Goal: Task Accomplishment & Management: Complete application form

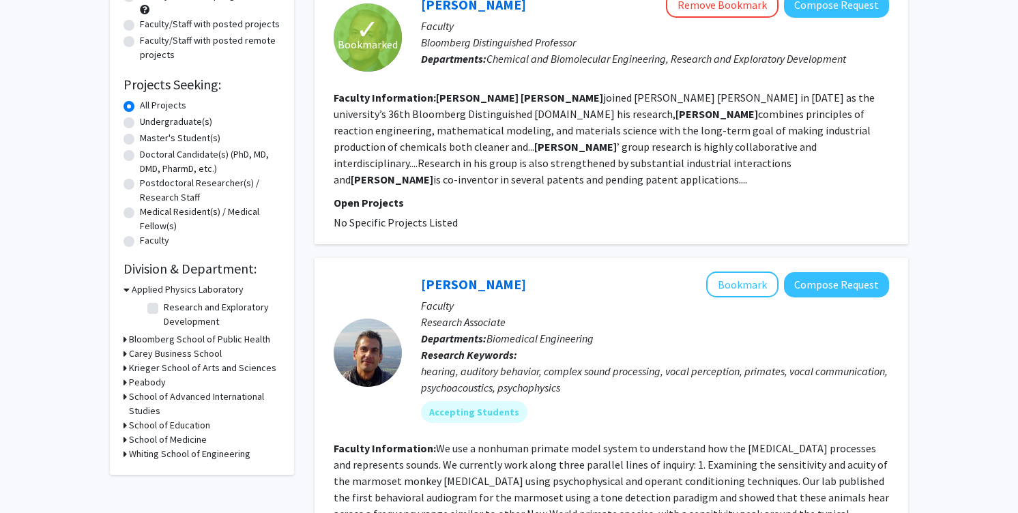
scroll to position [294, 0]
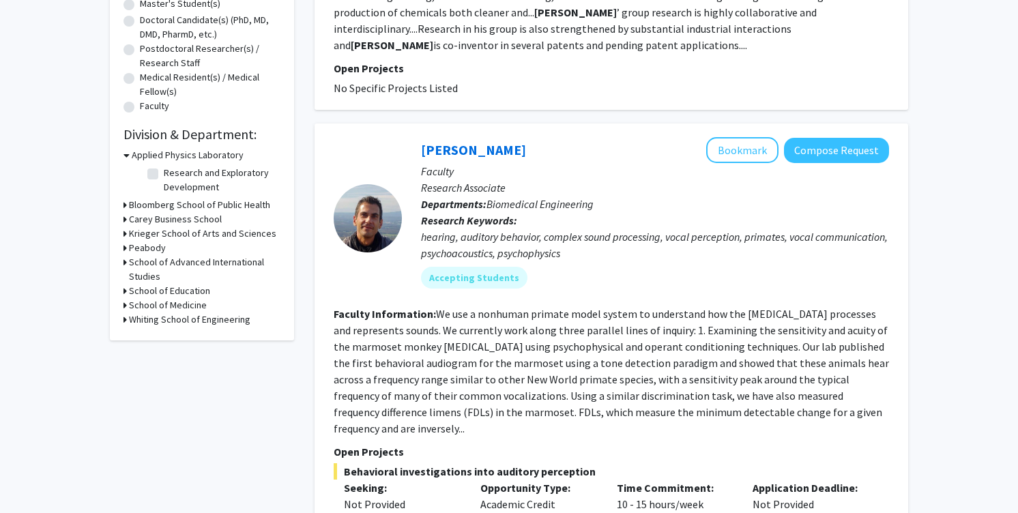
click at [198, 324] on h3 "Whiting School of Engineering" at bounding box center [189, 319] width 121 height 14
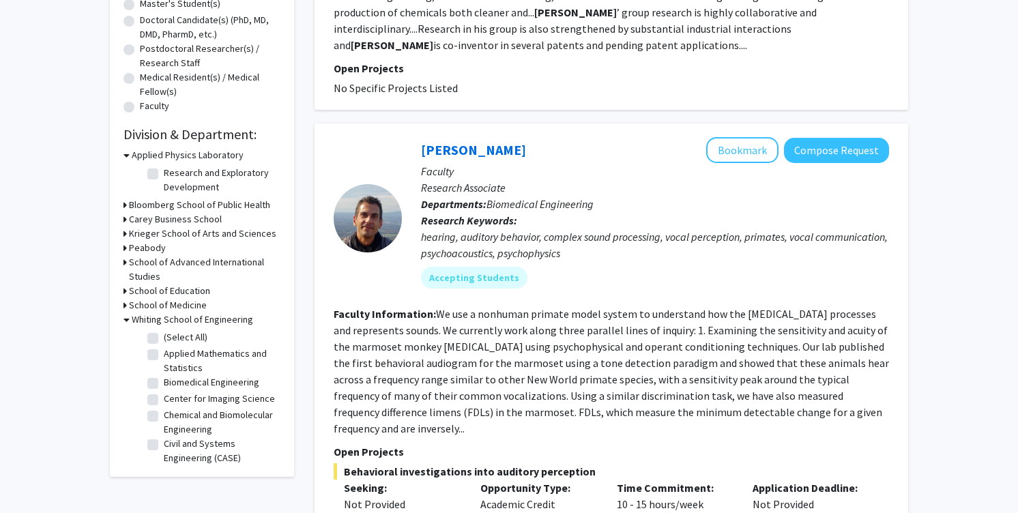
click at [164, 352] on label "Applied Mathematics and Statistics" at bounding box center [220, 360] width 113 height 29
click at [164, 352] on input "Applied Mathematics and Statistics" at bounding box center [168, 350] width 9 height 9
checkbox input "true"
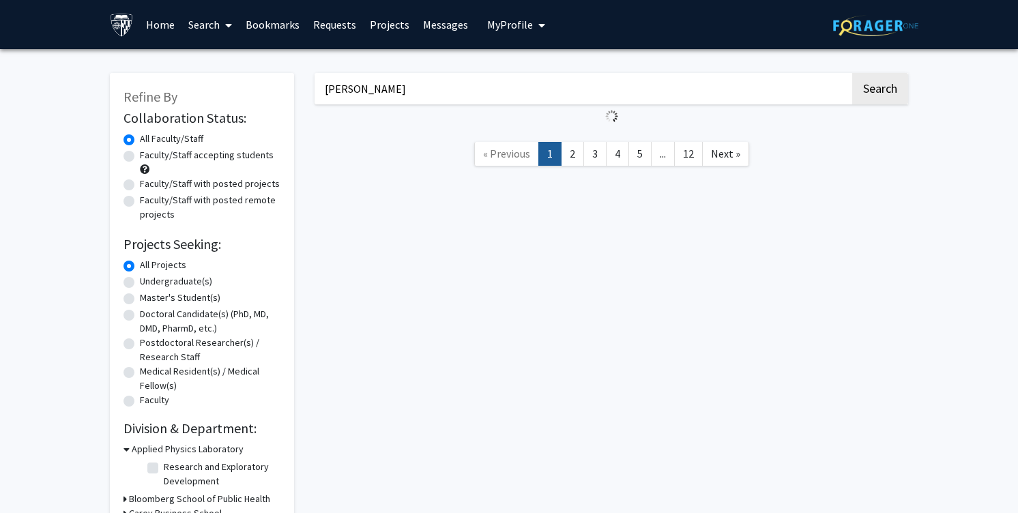
click at [408, 85] on input "[PERSON_NAME]" at bounding box center [581, 88] width 535 height 31
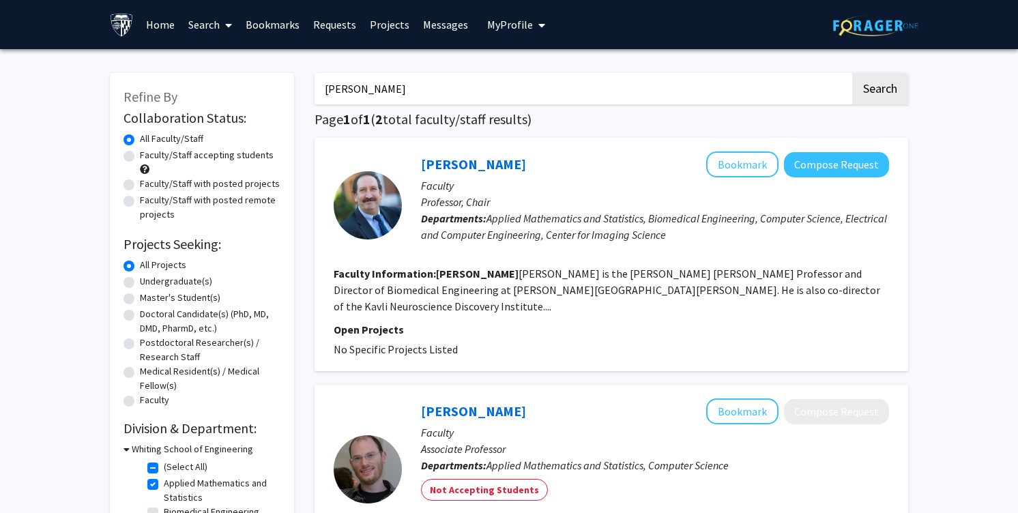
click at [408, 85] on input "[PERSON_NAME]" at bounding box center [581, 88] width 535 height 31
click at [889, 96] on button "Search" at bounding box center [880, 88] width 56 height 31
checkbox input "false"
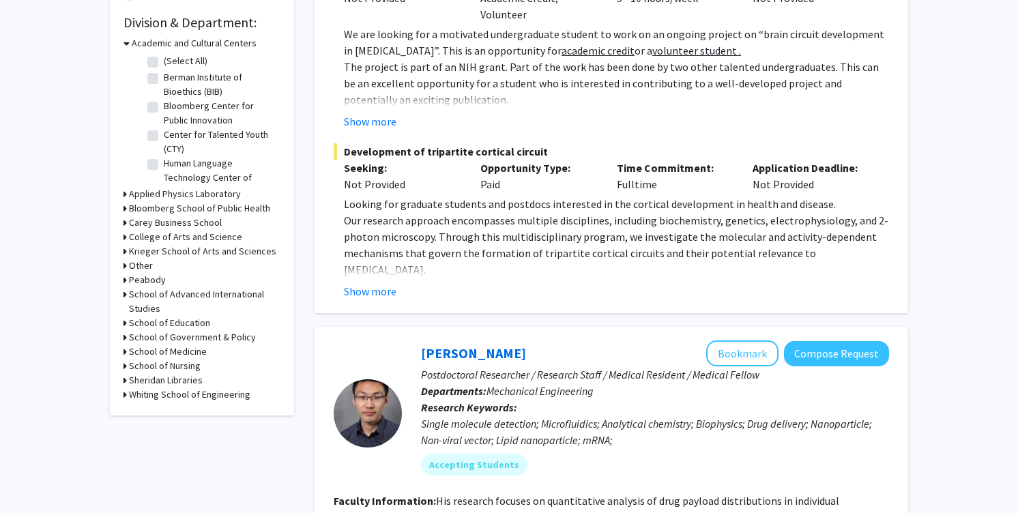
scroll to position [342, 0]
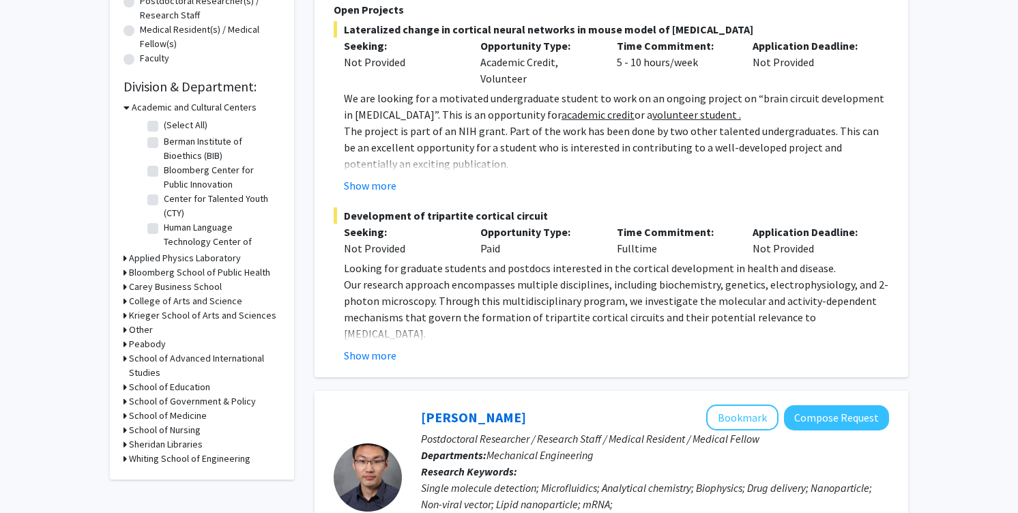
click at [171, 460] on h3 "Whiting School of Engineering" at bounding box center [189, 459] width 121 height 14
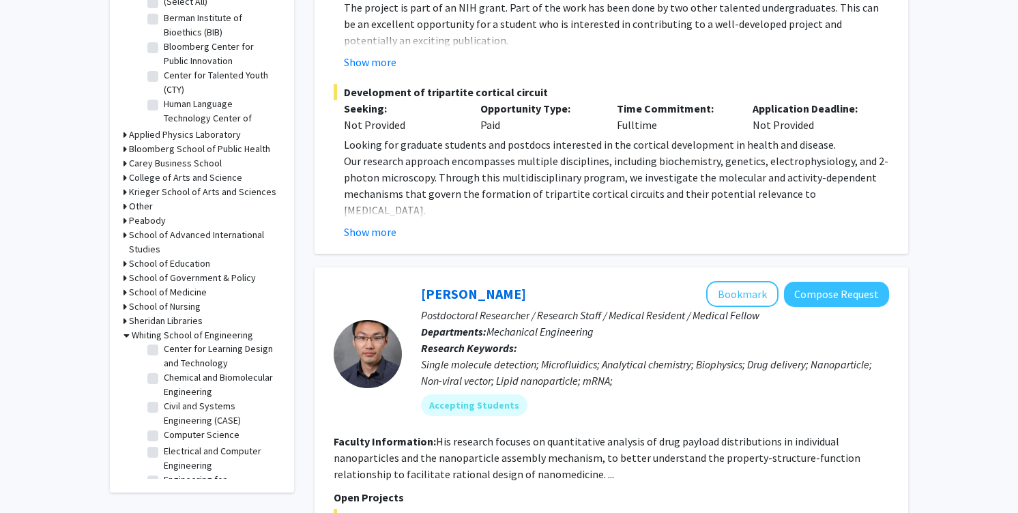
scroll to position [184, 0]
click at [187, 399] on label "Chemical and Biomolecular Engineering" at bounding box center [220, 399] width 113 height 29
click at [173, 394] on input "Chemical and Biomolecular Engineering" at bounding box center [168, 389] width 9 height 9
checkbox input "true"
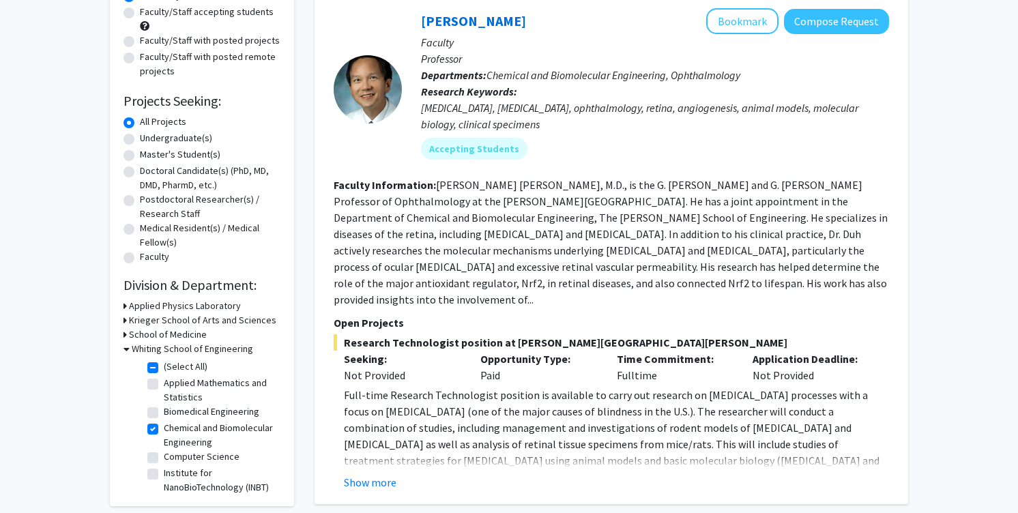
scroll to position [149, 0]
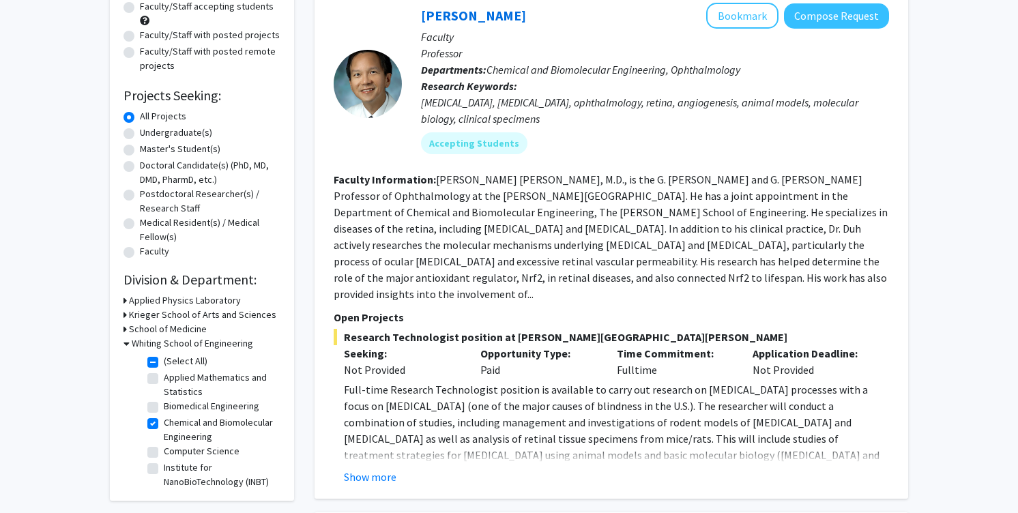
click at [382, 469] on div "[PERSON_NAME] Bookmark Compose Request Faculty Professor Departments: Chemical …" at bounding box center [610, 243] width 593 height 509
click at [382, 469] on button "Show more" at bounding box center [370, 477] width 53 height 16
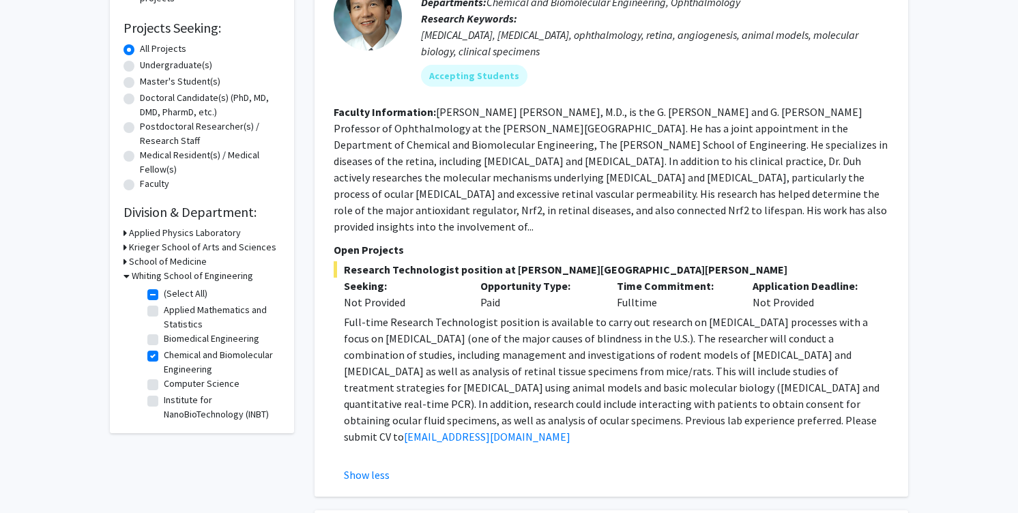
scroll to position [207, 0]
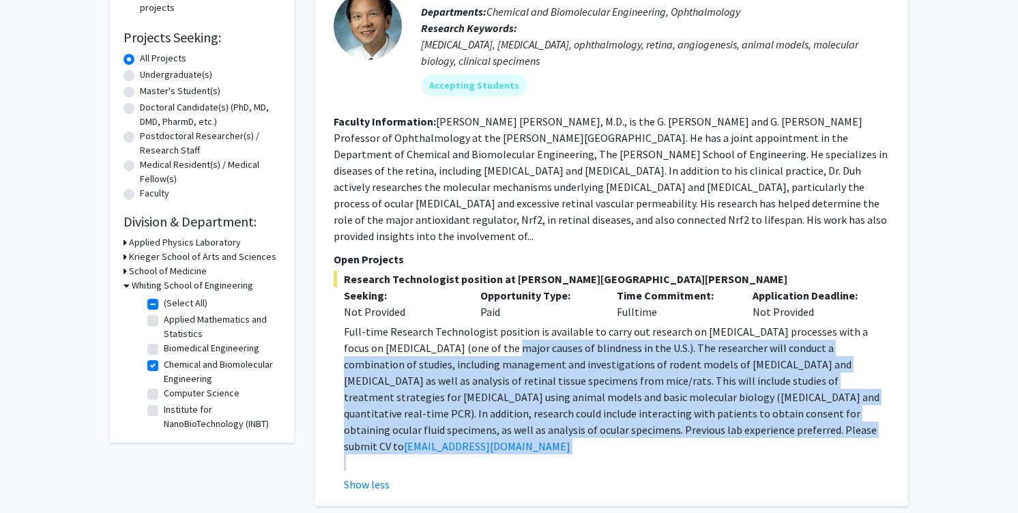
drag, startPoint x: 462, startPoint y: 335, endPoint x: 763, endPoint y: 441, distance: 319.5
click at [763, 441] on div "Full-time Research Technologist position is available to carry out research on …" at bounding box center [616, 396] width 545 height 147
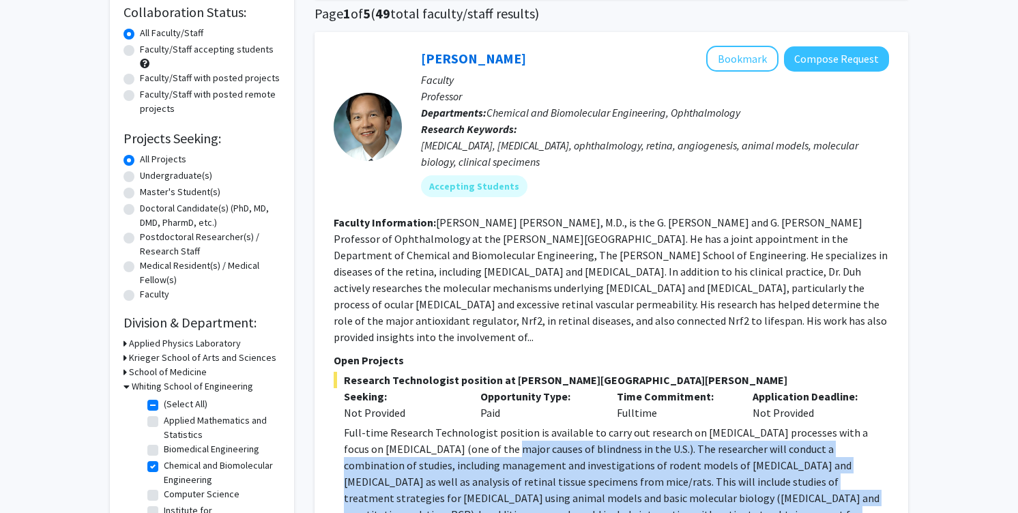
scroll to position [101, 0]
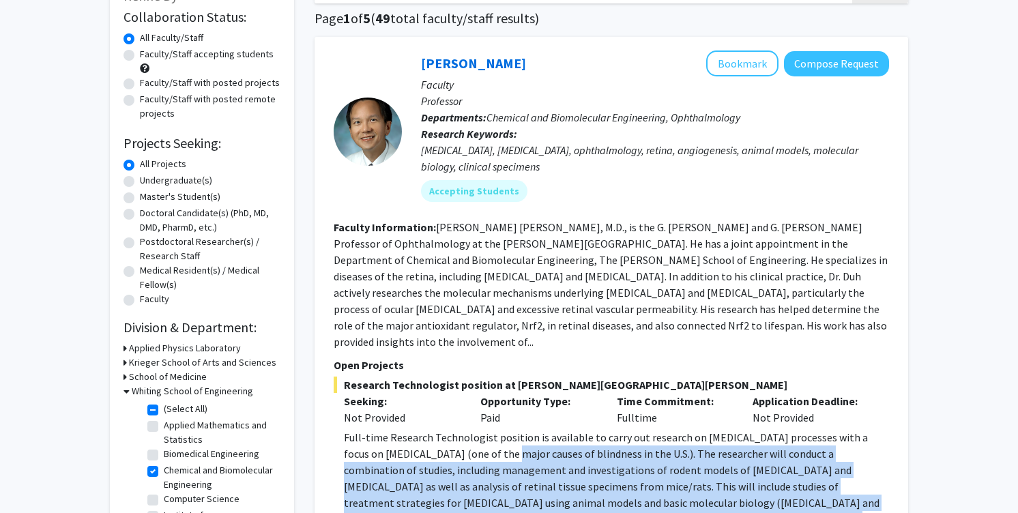
drag, startPoint x: 726, startPoint y: 224, endPoint x: 717, endPoint y: 336, distance: 111.6
click at [717, 336] on fg-search-faculty "[PERSON_NAME] Bookmark Compose Request Faculty Professor Departments: Chemical …" at bounding box center [611, 324] width 555 height 548
click at [731, 320] on fg-read-more "[PERSON_NAME] [PERSON_NAME], M.D., is the G. [PERSON_NAME] and G. [PERSON_NAME]…" at bounding box center [611, 284] width 554 height 128
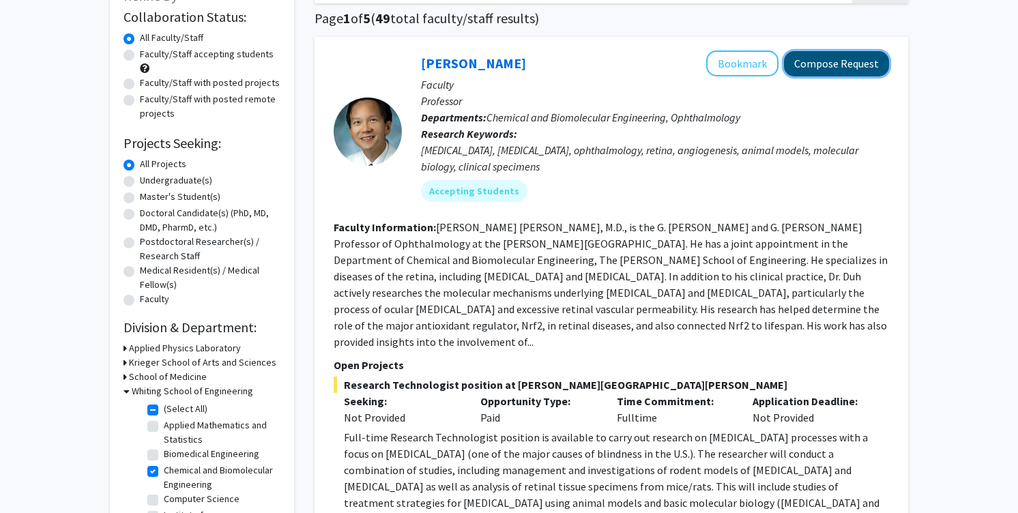
click at [846, 59] on button "Compose Request" at bounding box center [836, 63] width 105 height 25
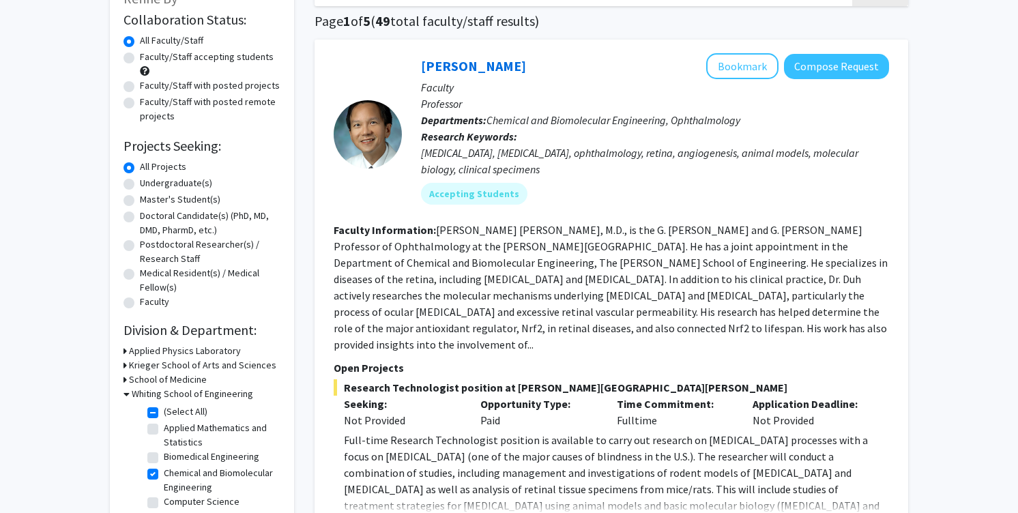
scroll to position [175, 0]
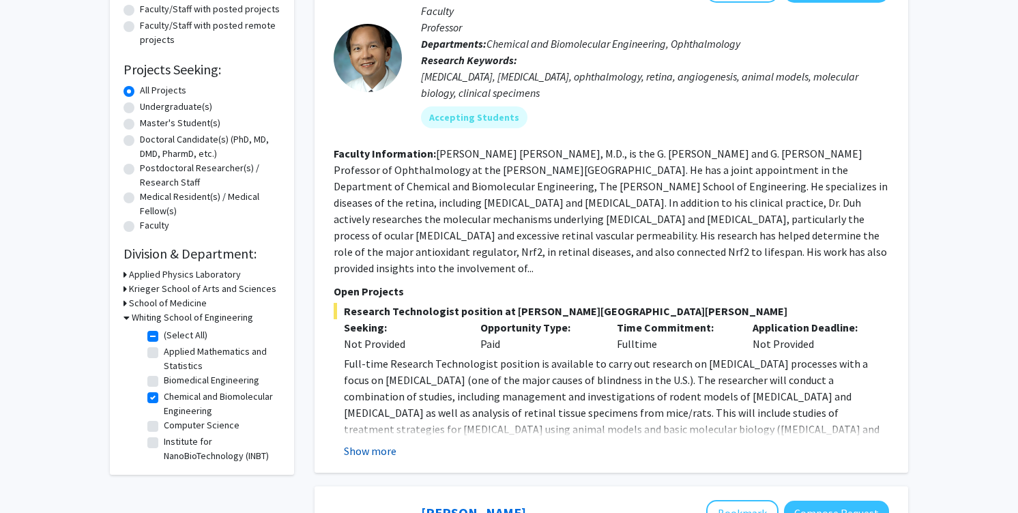
click at [379, 443] on button "Show more" at bounding box center [370, 451] width 53 height 16
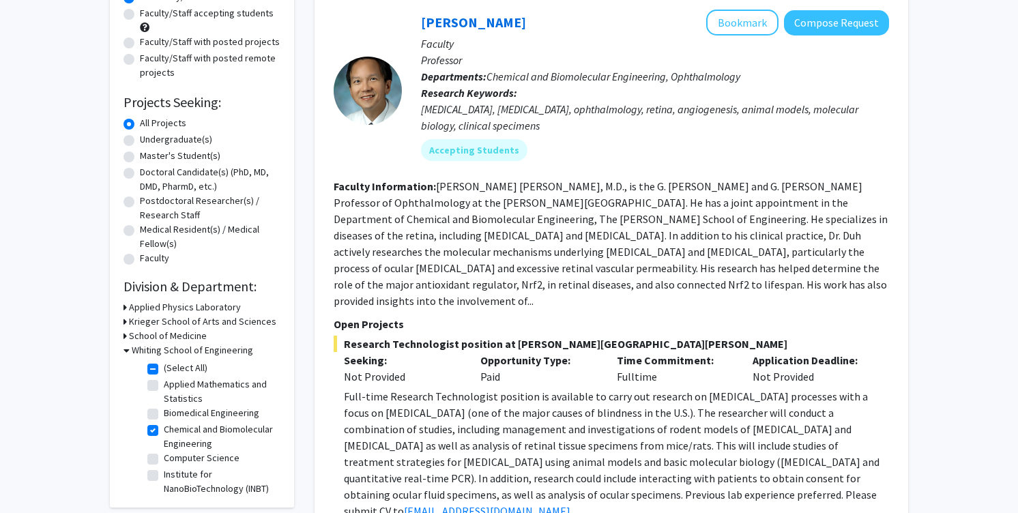
scroll to position [137, 0]
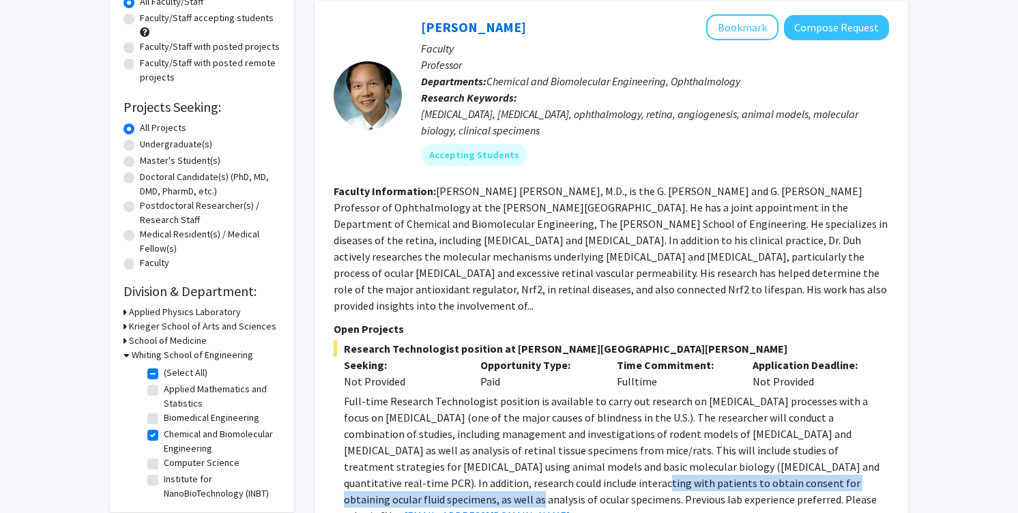
drag, startPoint x: 431, startPoint y: 467, endPoint x: 804, endPoint y: 469, distance: 373.1
click at [804, 469] on p "Full-time Research Technologist position is available to carry out research on …" at bounding box center [616, 458] width 545 height 131
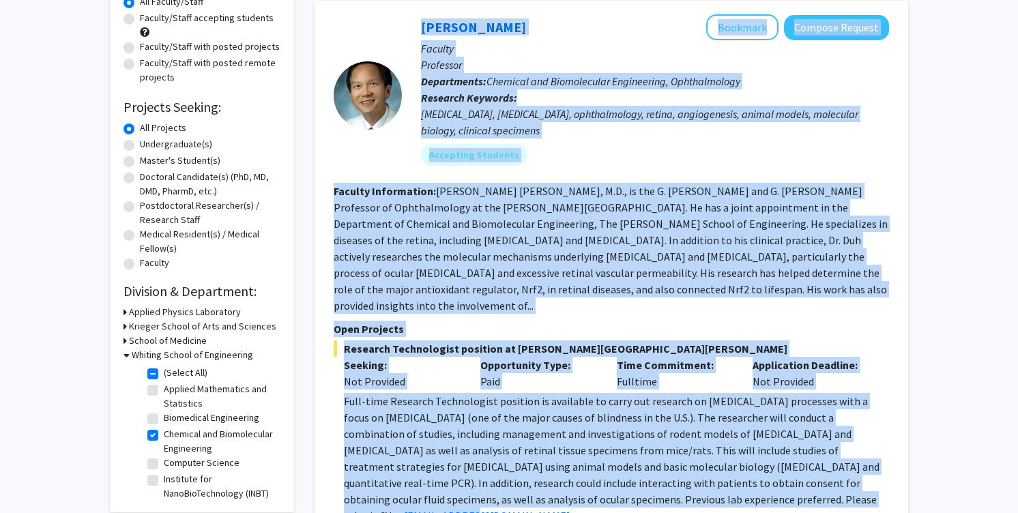
drag, startPoint x: 853, startPoint y: 505, endPoint x: 396, endPoint y: 164, distance: 570.2
click at [396, 164] on fg-search-faculty "[PERSON_NAME] Bookmark Compose Request Faculty Professor Departments: Chemical …" at bounding box center [611, 288] width 555 height 548
copy fg-search-faculty "[PERSON_NAME] Bookmark Compose Request Faculty Professor Departments: Chemical …"
click at [549, 273] on fg-read-more "[PERSON_NAME] [PERSON_NAME], M.D., is the G. [PERSON_NAME] and G. [PERSON_NAME]…" at bounding box center [611, 248] width 554 height 128
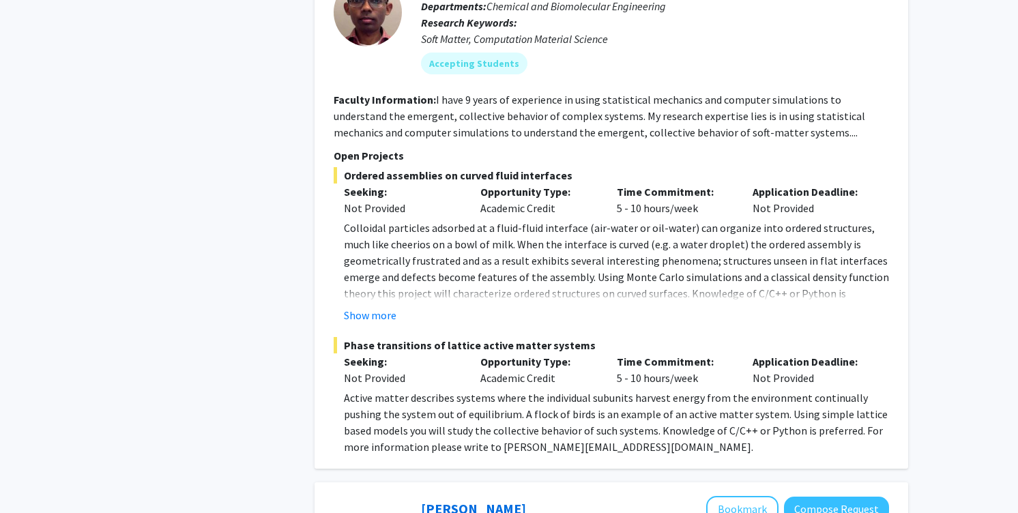
scroll to position [790, 0]
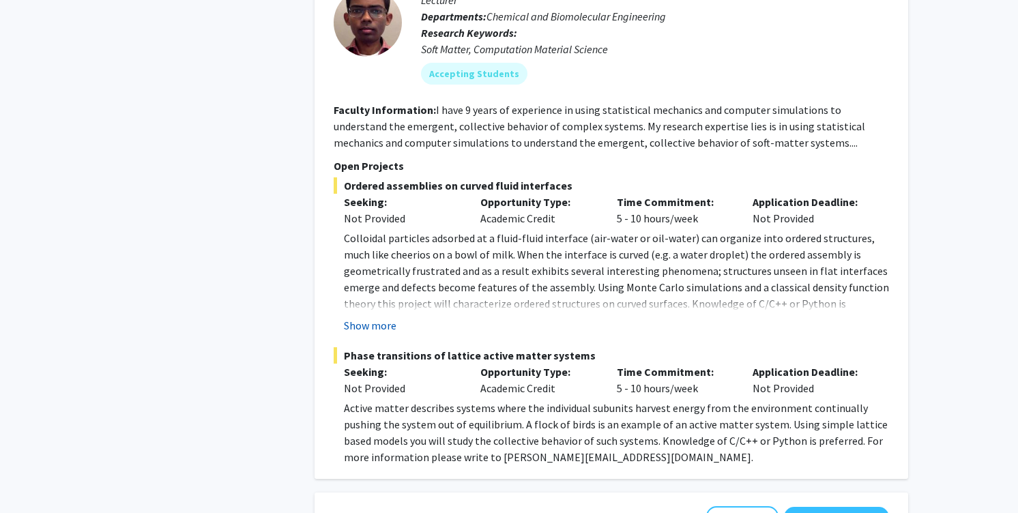
click at [389, 317] on button "Show more" at bounding box center [370, 325] width 53 height 16
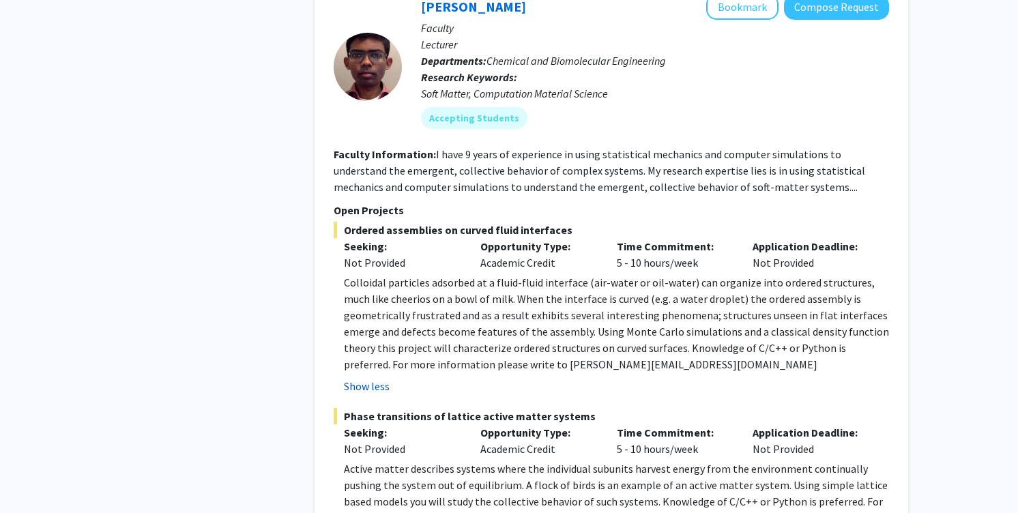
scroll to position [743, 0]
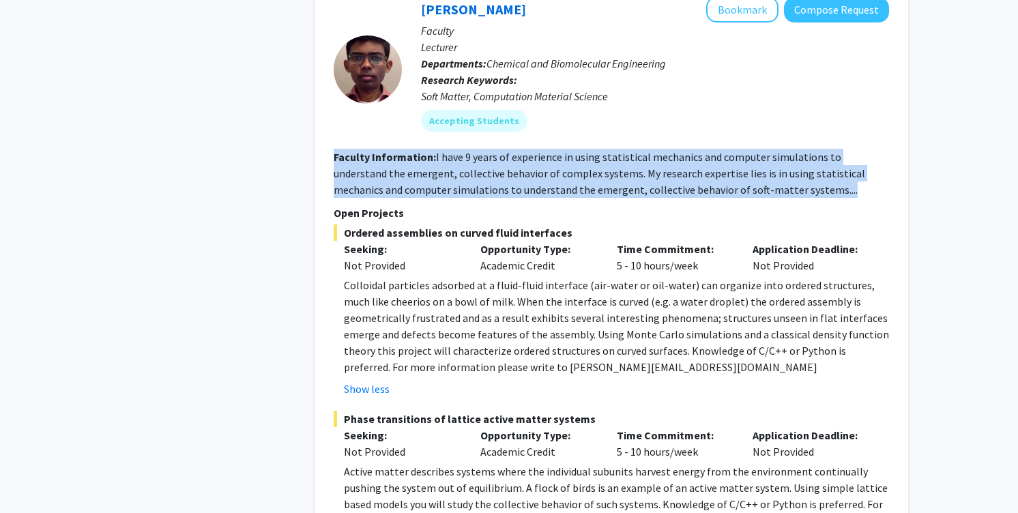
drag, startPoint x: 476, startPoint y: 131, endPoint x: 479, endPoint y: 182, distance: 51.2
click at [479, 182] on fg-search-faculty "[PERSON_NAME] Bookmark Compose Request Faculty Lecturer Departments: Chemical a…" at bounding box center [611, 263] width 555 height 532
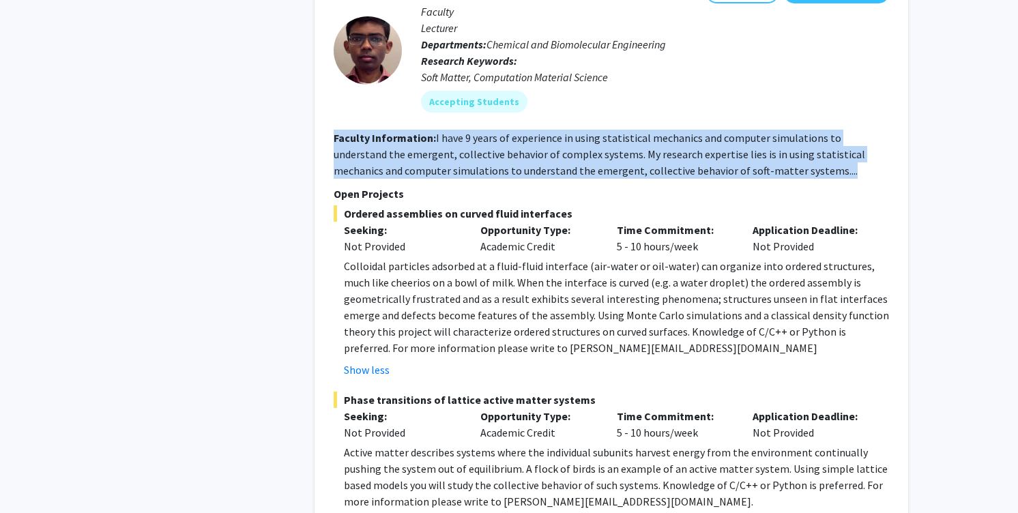
scroll to position [775, 0]
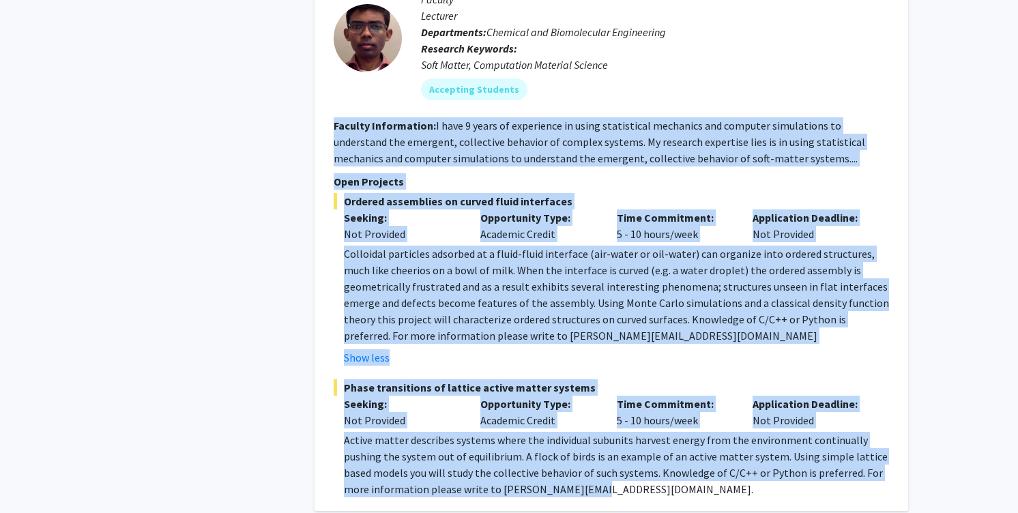
drag, startPoint x: 632, startPoint y: 475, endPoint x: 406, endPoint y: 89, distance: 447.2
click at [406, 89] on fg-search-faculty "[PERSON_NAME] Bookmark Compose Request Faculty Lecturer Departments: Chemical a…" at bounding box center [611, 231] width 555 height 532
copy fg-search-faculty "Loremip Dolorsitame: C adip 9 elits do eiusmodtem in utlab etdoloremag aliquaen…"
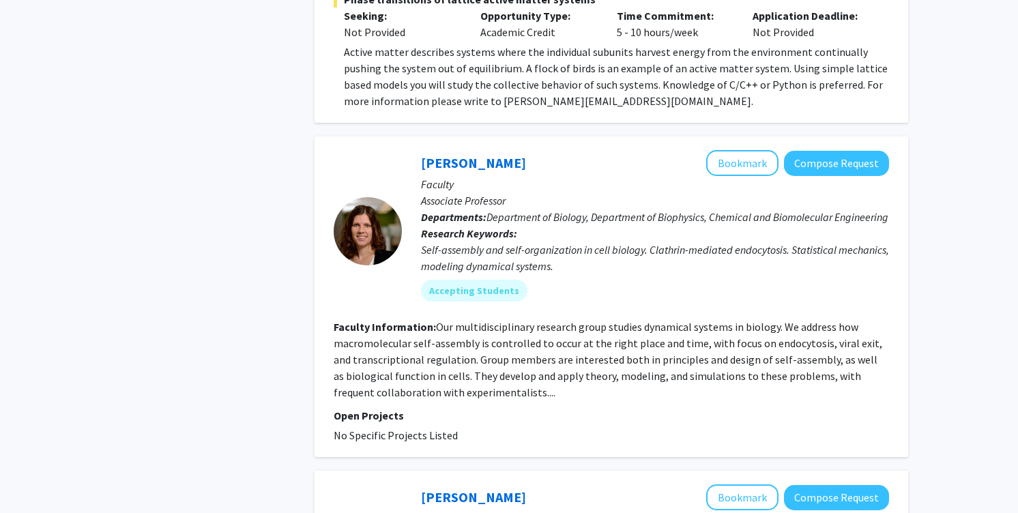
click at [604, 327] on fg-read-more "Our multidisciplinary research group studies dynamical systems in biology. We a…" at bounding box center [608, 359] width 548 height 79
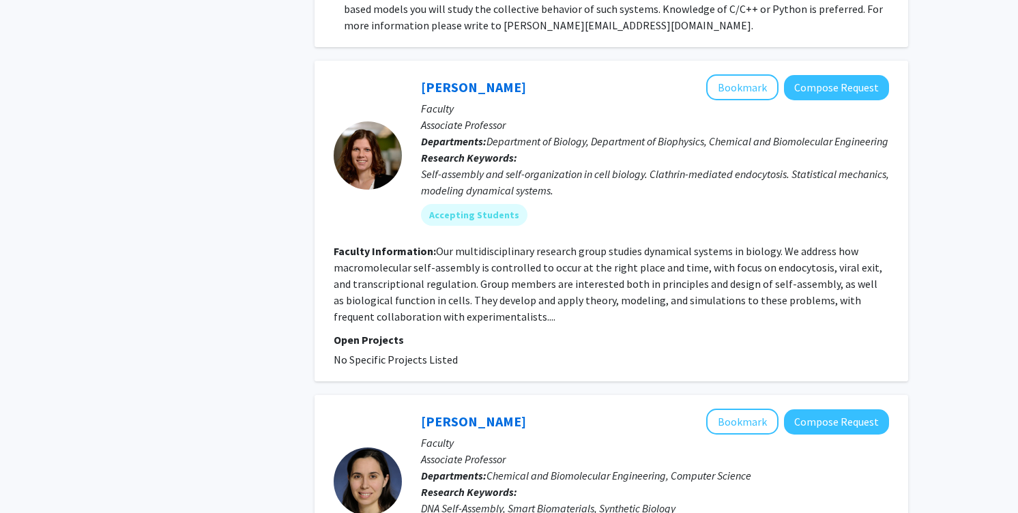
scroll to position [1257, 0]
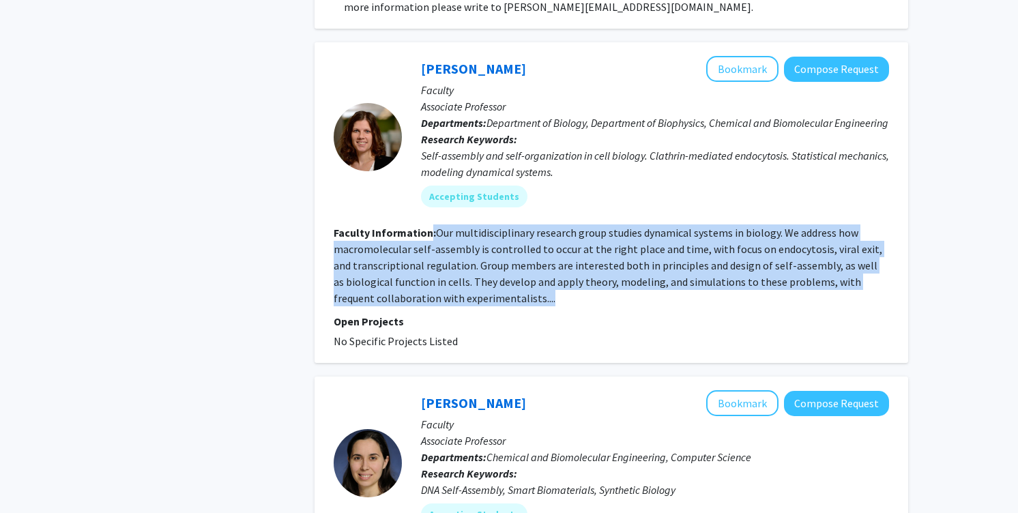
drag, startPoint x: 514, startPoint y: 302, endPoint x: 430, endPoint y: 235, distance: 107.8
click at [430, 235] on section "Faculty Information: Our multidisciplinary research group studies dynamical sys…" at bounding box center [611, 265] width 555 height 82
copy section ": Our multidisciplinary research group studies dynamical systems in biology. We…"
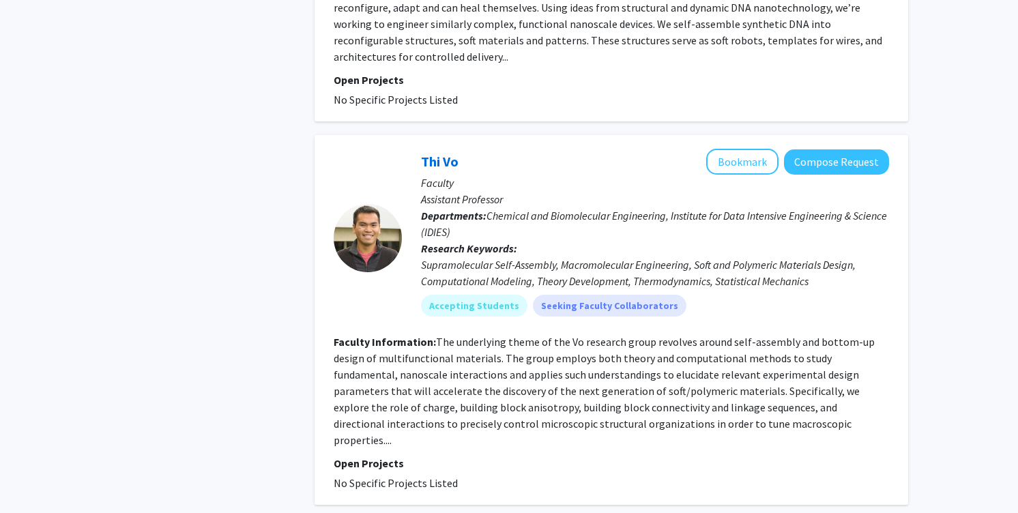
scroll to position [1883, 0]
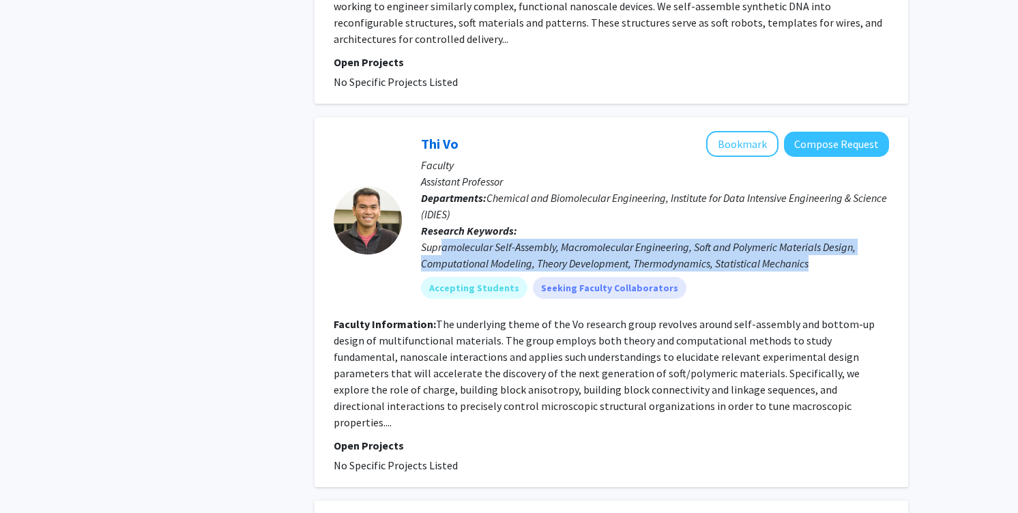
drag, startPoint x: 440, startPoint y: 249, endPoint x: 818, endPoint y: 267, distance: 378.9
click at [818, 267] on div "Supramolecular Self-Assembly, Macromolecular Engineering, Soft and Polymeric Ma…" at bounding box center [655, 255] width 468 height 33
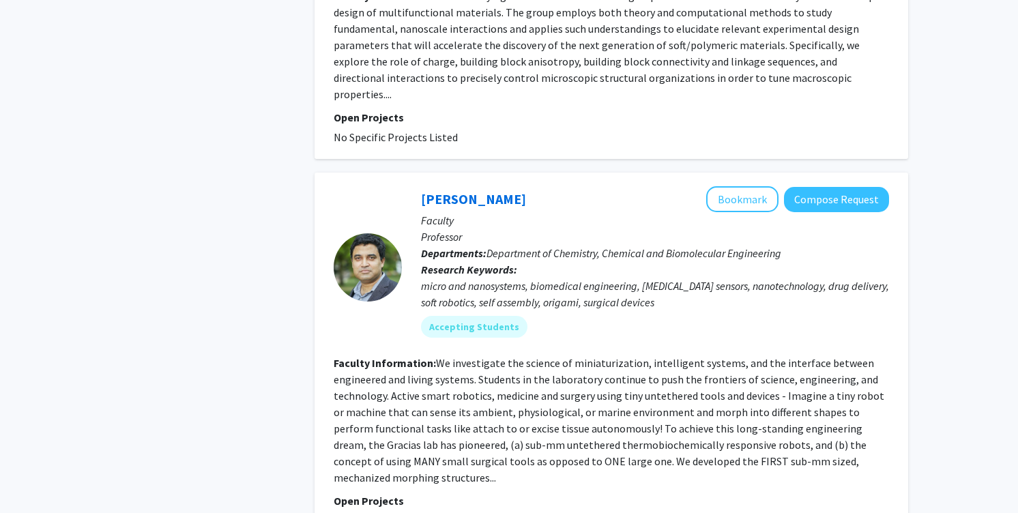
scroll to position [2219, 0]
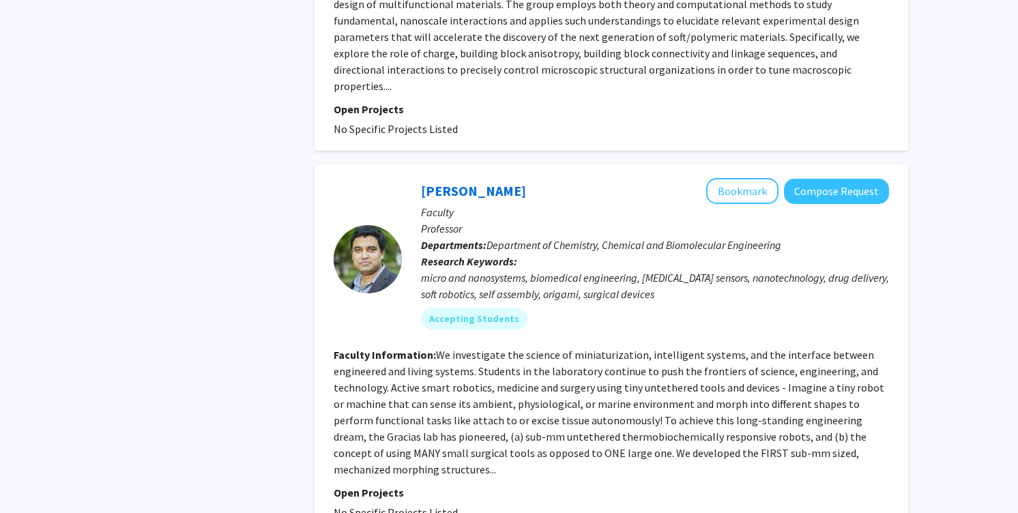
drag, startPoint x: 640, startPoint y: 278, endPoint x: 634, endPoint y: 209, distance: 69.2
click at [634, 209] on div "[PERSON_NAME] Bookmark Compose Request Faculty Professor Departments: Departmen…" at bounding box center [645, 259] width 487 height 162
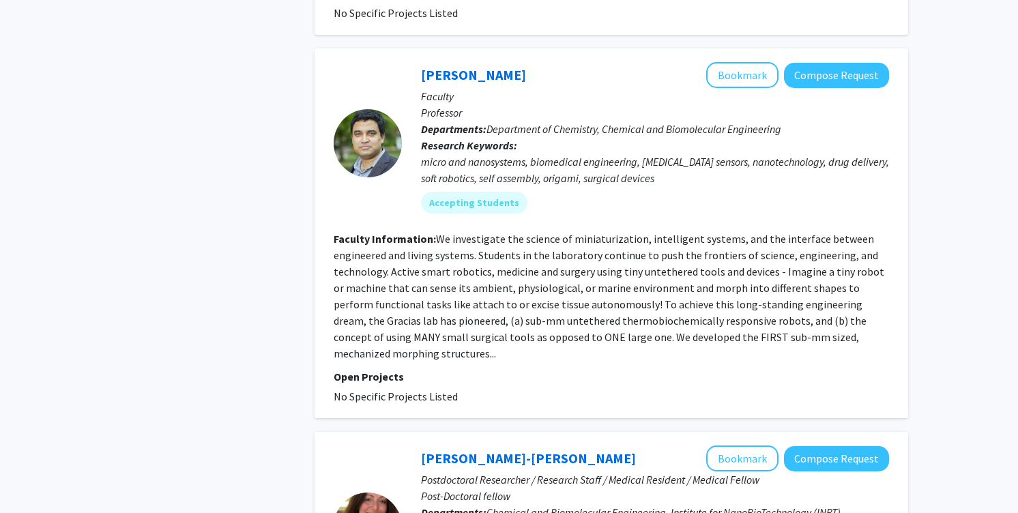
click at [606, 304] on fg-read-more "We investigate the science of miniaturization, intelligent systems, and the int…" at bounding box center [609, 296] width 550 height 128
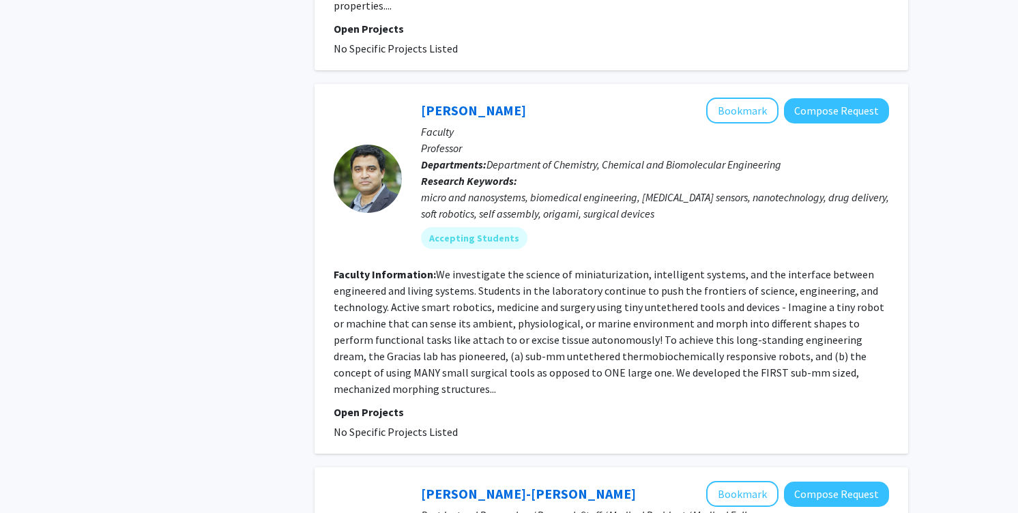
drag, startPoint x: 467, startPoint y: 413, endPoint x: 415, endPoint y: 89, distance: 328.7
click at [415, 98] on fg-search-faculty "[PERSON_NAME] Bookmark Compose Request Faculty Professor Departments: Departmen…" at bounding box center [611, 269] width 555 height 342
copy fg-search-faculty "Lorem Ipsumdo Sitametc Adipisc Elitsed Doeiusm Temporinc Utlaboreetd: Magnaaliq…"
click at [481, 198] on div "micro and nanosystems, biomedical engineering, [MEDICAL_DATA] sensors, nanotech…" at bounding box center [655, 205] width 468 height 33
click at [456, 102] on link "[PERSON_NAME]" at bounding box center [473, 110] width 105 height 17
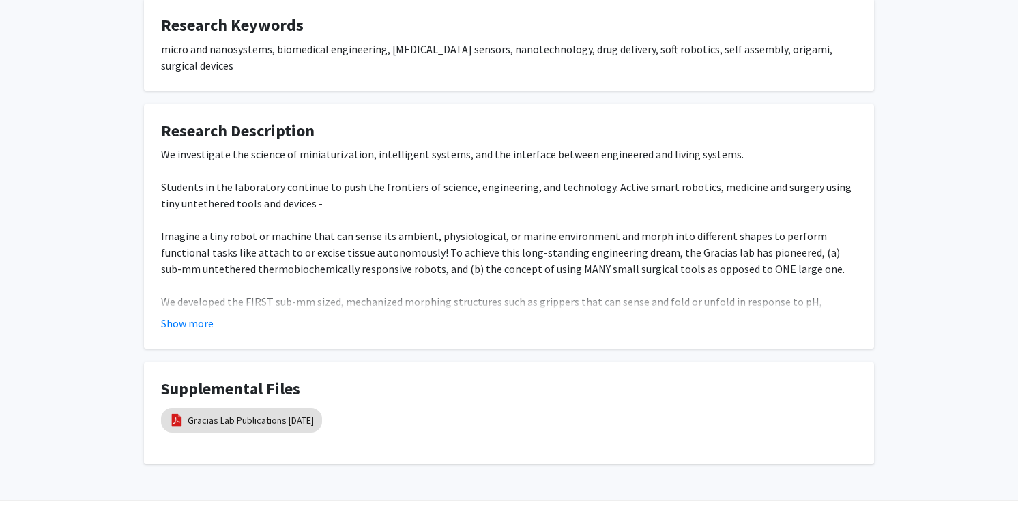
scroll to position [527, 0]
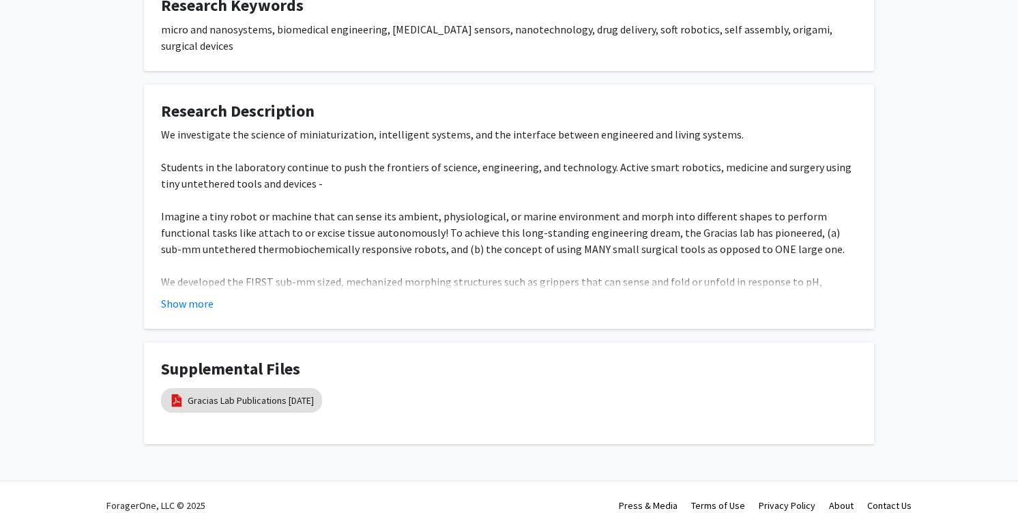
click at [171, 275] on fg-read-more "We investigate the science of miniaturization, intelligent systems, and the int…" at bounding box center [509, 219] width 696 height 186
click at [179, 295] on button "Show more" at bounding box center [187, 303] width 53 height 16
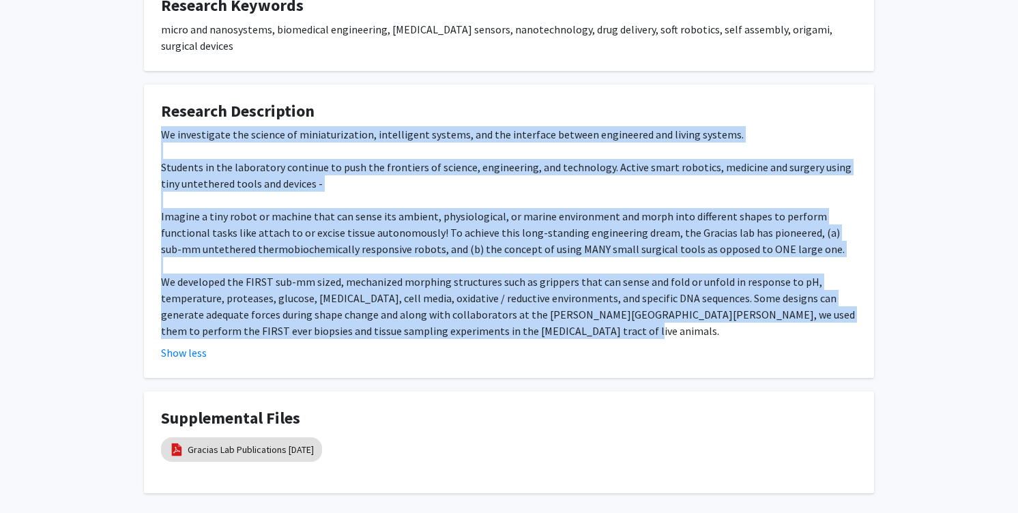
drag, startPoint x: 573, startPoint y: 319, endPoint x: 152, endPoint y: 119, distance: 465.9
click at [152, 119] on fg-card "Research Description We investigate the science of miniaturization, intelligent…" at bounding box center [509, 232] width 730 height 294
copy div "We investigate the science of miniaturization, intelligent systems, and the int…"
drag, startPoint x: 162, startPoint y: 94, endPoint x: 574, endPoint y: 313, distance: 466.5
click at [574, 313] on fg-card "Research Description We investigate the science of miniaturization, intelligent…" at bounding box center [509, 232] width 730 height 294
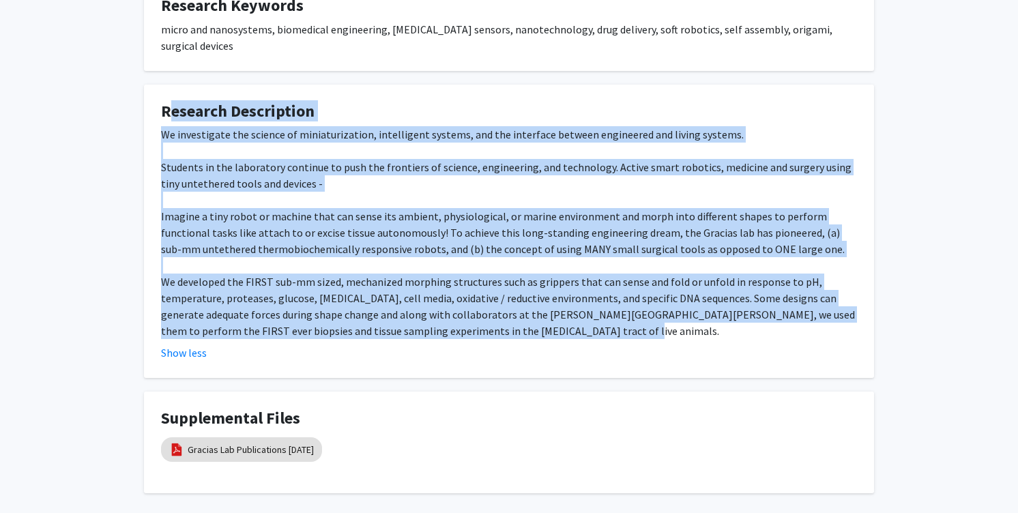
copy fg-card "Research Description We investigate the science of miniaturization, intelligent…"
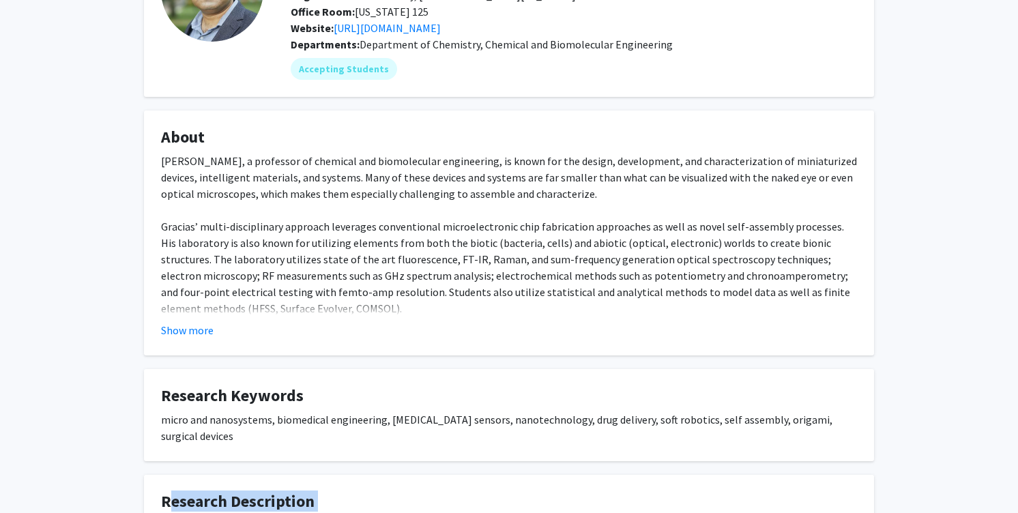
scroll to position [0, 0]
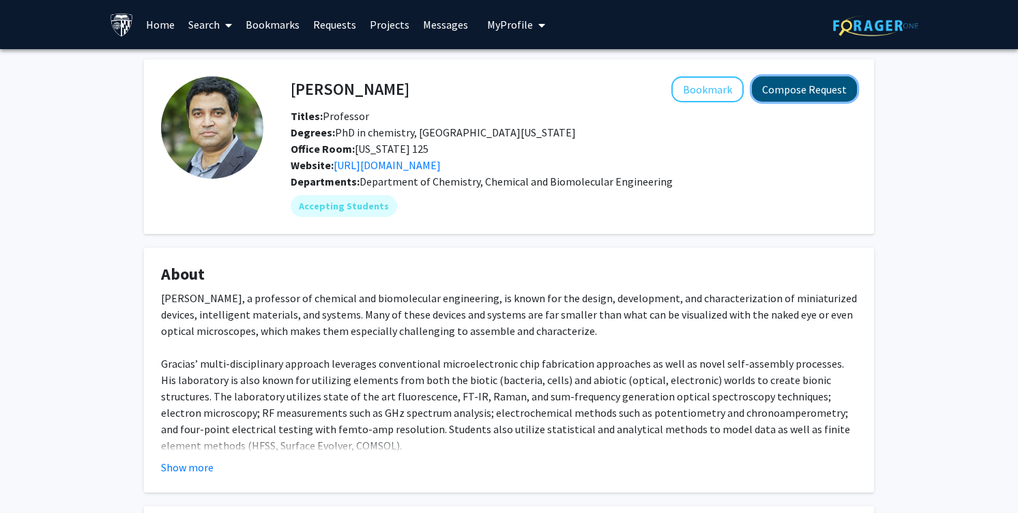
click at [801, 98] on button "Compose Request" at bounding box center [804, 88] width 105 height 25
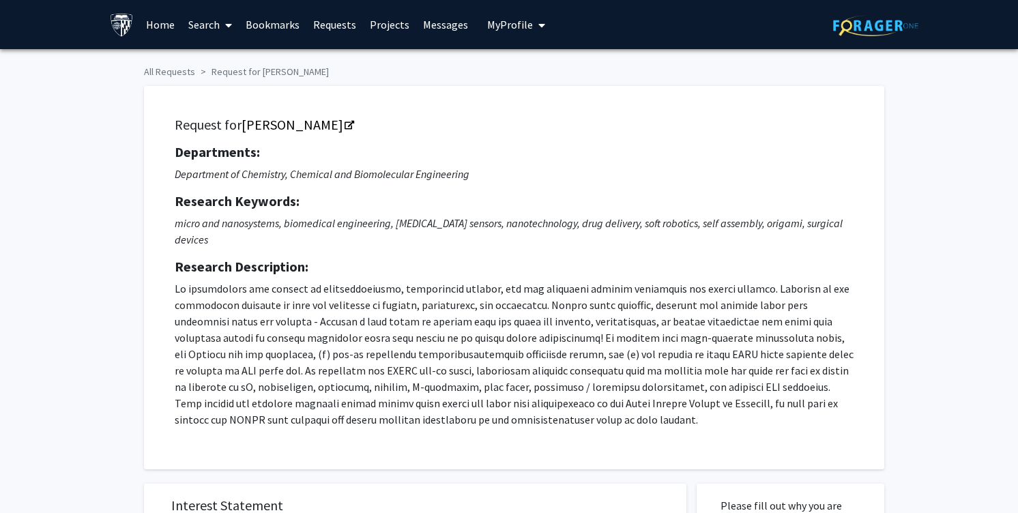
scroll to position [391, 0]
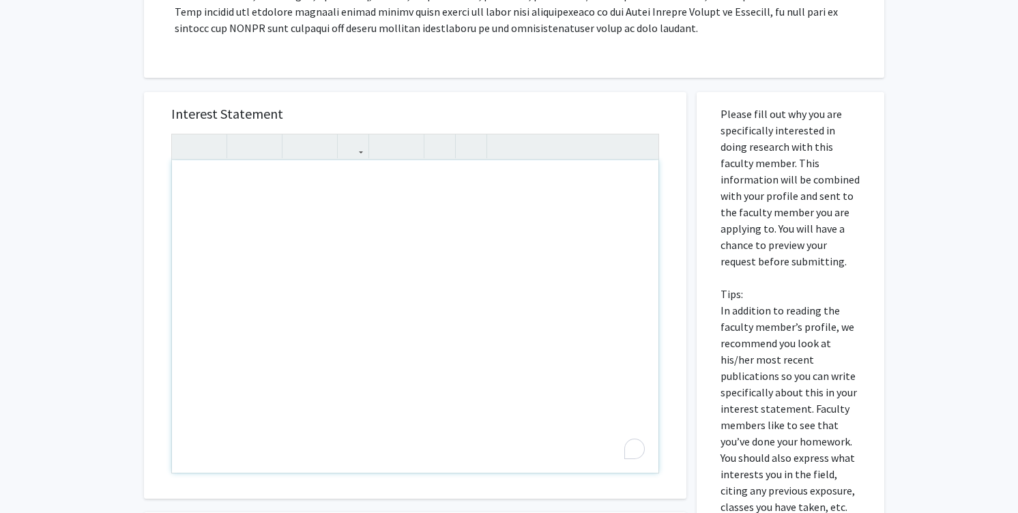
paste div "To enrich screen reader interactions, please activate Accessibility in Grammarl…"
type textarea "<l>Ipsu Dolorsita Consect,</a><el><s>D ei te incididu Utlab Etdolor Magnaali &e…"
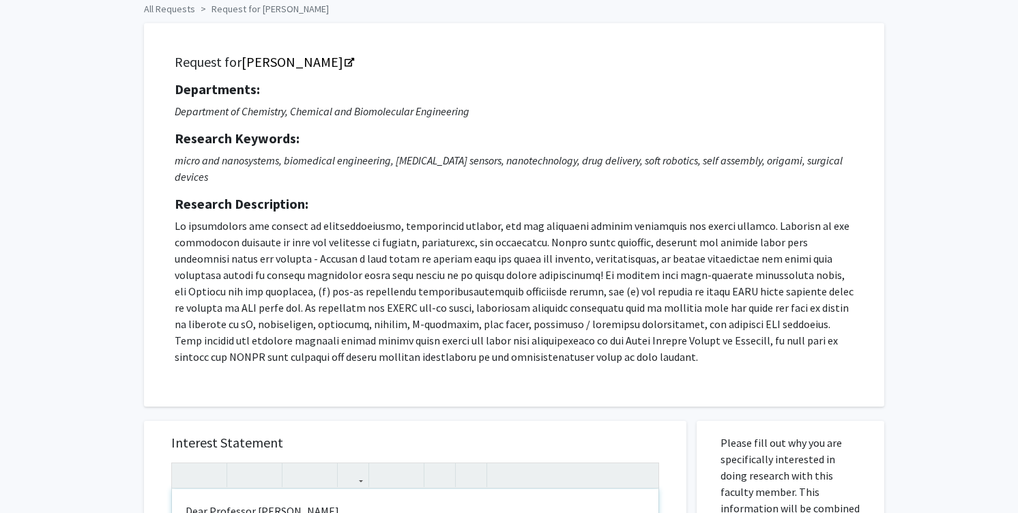
scroll to position [525, 0]
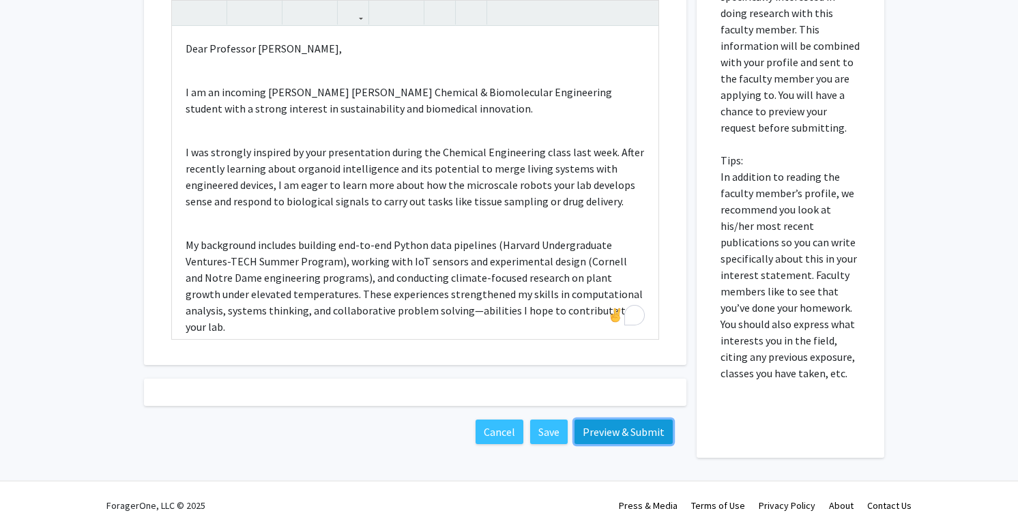
click at [632, 421] on button "Preview & Submit" at bounding box center [623, 431] width 98 height 25
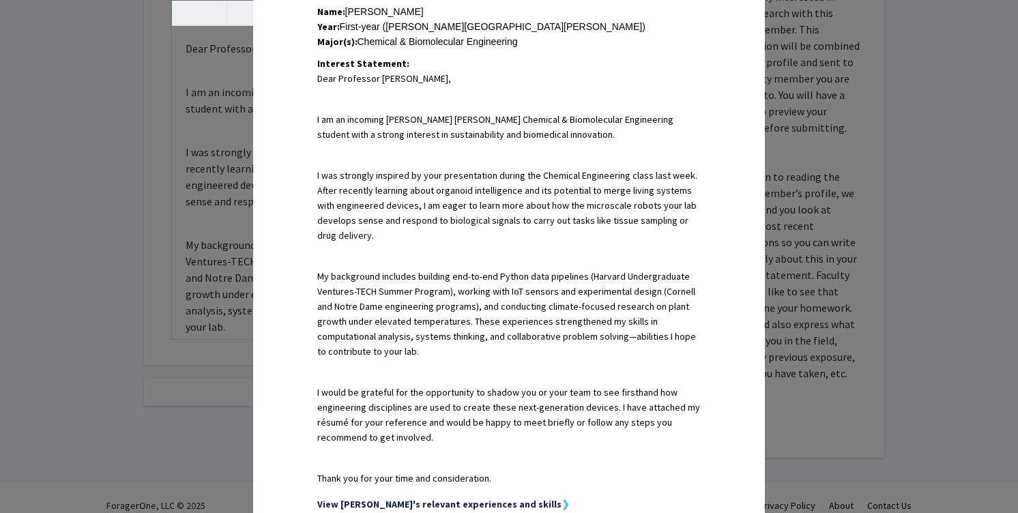
scroll to position [0, 0]
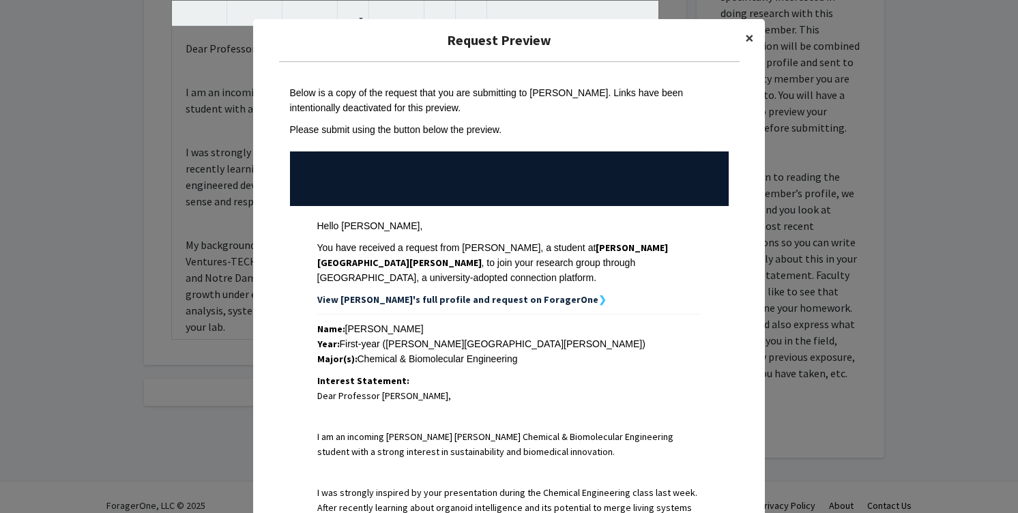
click at [745, 42] on span "×" at bounding box center [749, 37] width 9 height 21
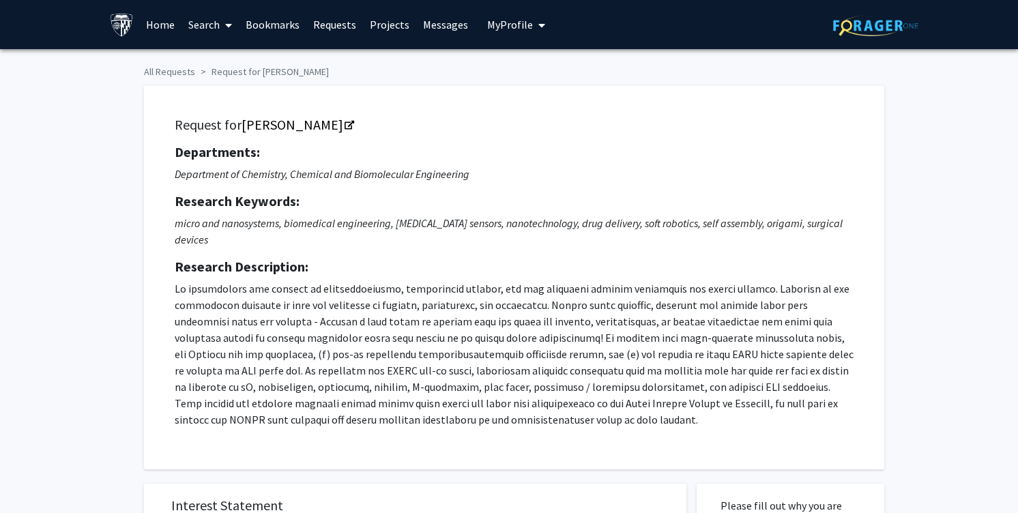
scroll to position [279, 0]
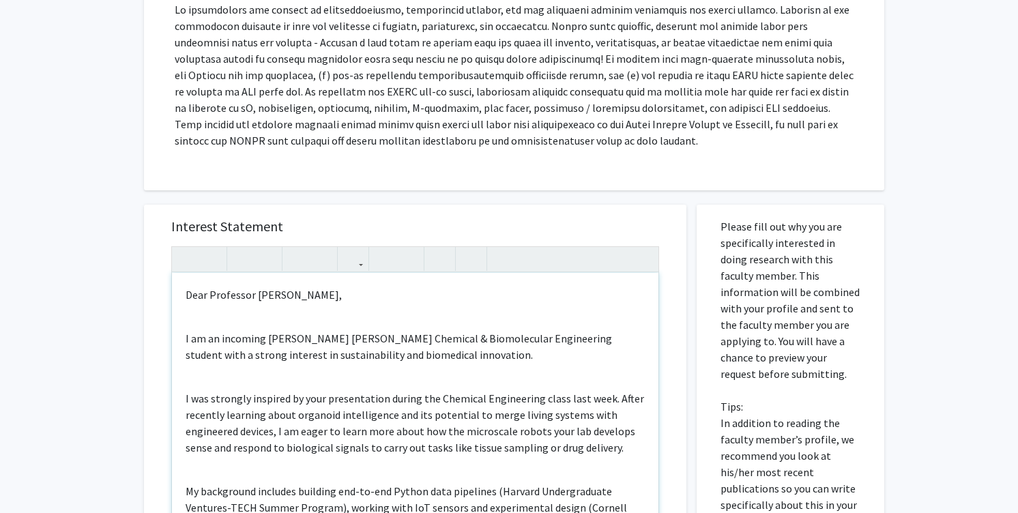
click at [291, 312] on div "Dear Professor [PERSON_NAME], I am an incoming [PERSON_NAME] [PERSON_NAME] Chem…" at bounding box center [415, 429] width 486 height 312
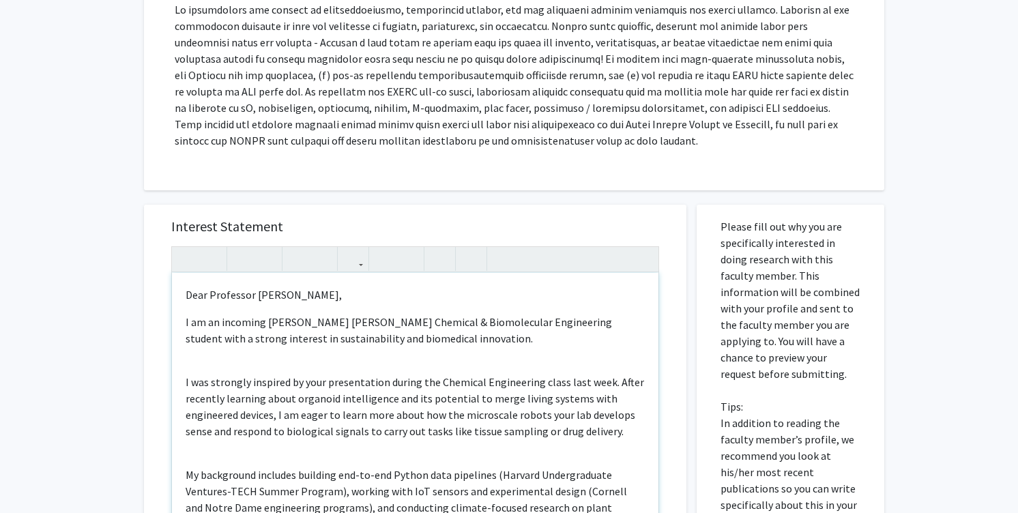
click at [289, 338] on div "Dear Professor [PERSON_NAME], I am an incoming [PERSON_NAME] [PERSON_NAME] Chem…" at bounding box center [415, 429] width 486 height 312
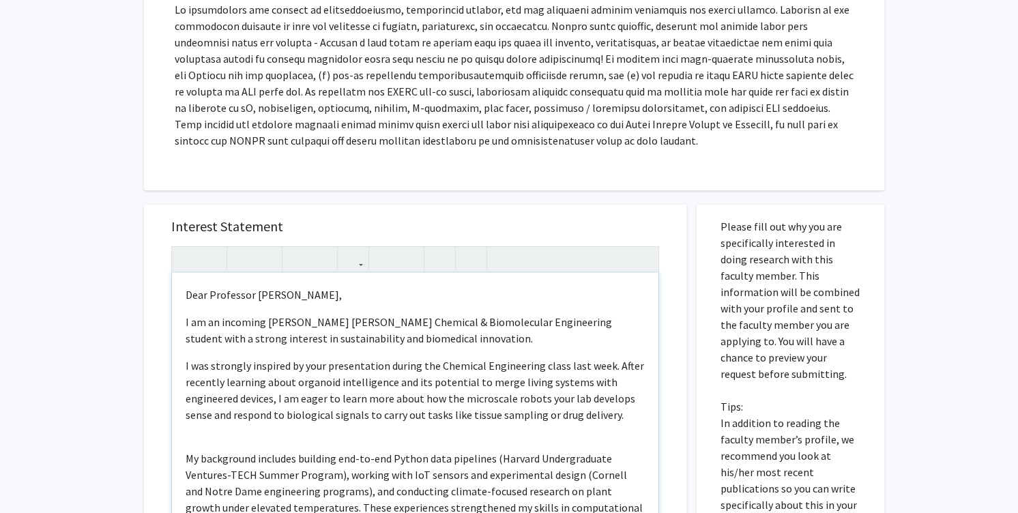
click at [286, 416] on div "Dear Professor [PERSON_NAME], I am an incoming [PERSON_NAME] [PERSON_NAME] Chem…" at bounding box center [415, 429] width 486 height 312
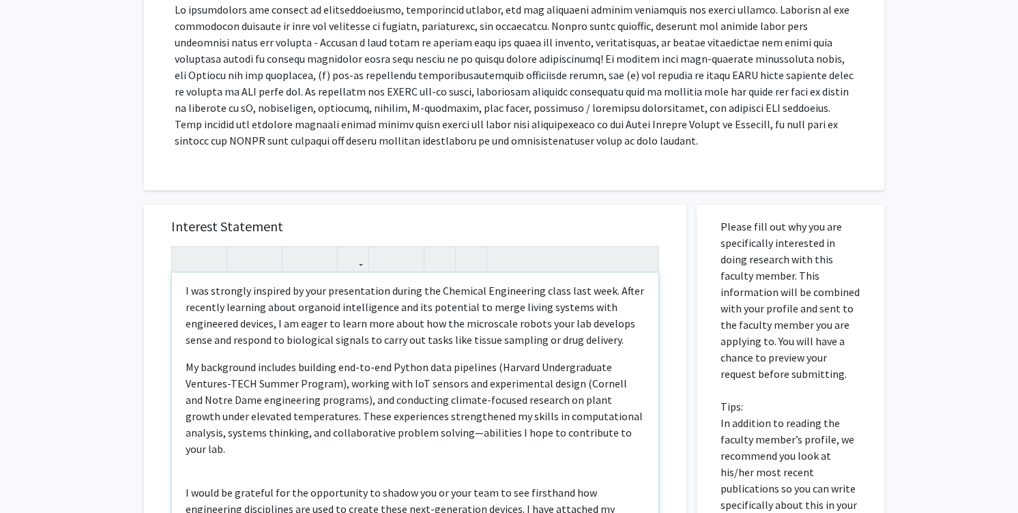
click at [284, 434] on div "Dear Professor [PERSON_NAME], I am an incoming [PERSON_NAME] [PERSON_NAME] Chem…" at bounding box center [415, 429] width 486 height 312
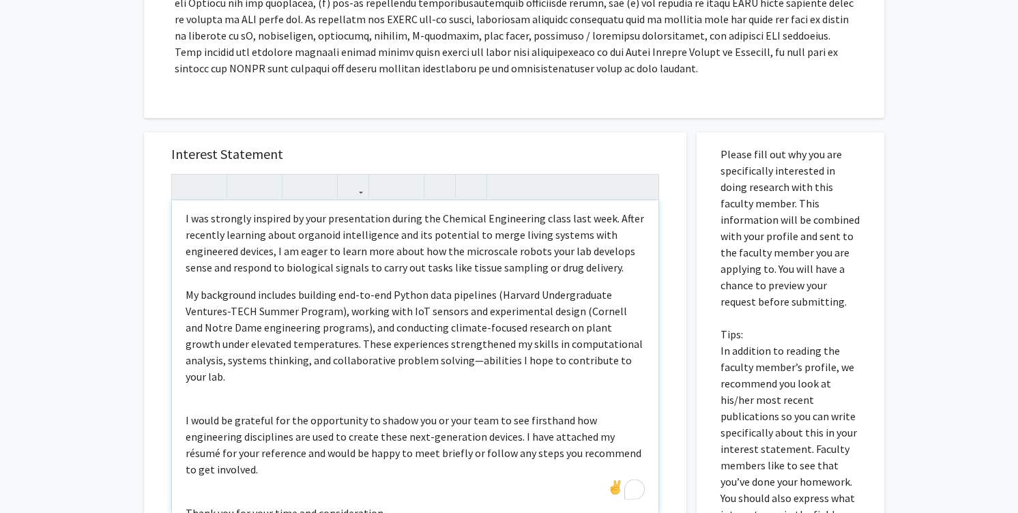
scroll to position [59, 0]
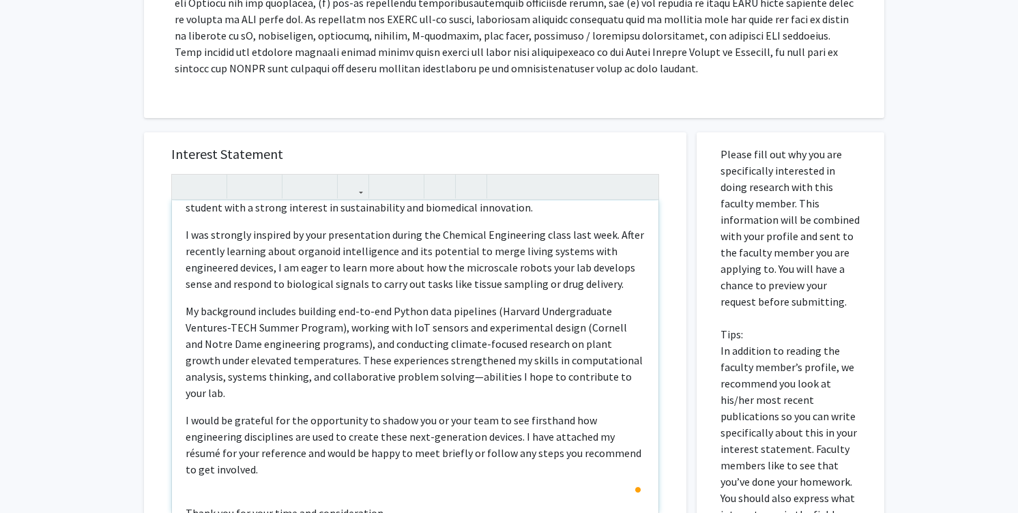
click at [279, 435] on div "Dear Professor [PERSON_NAME], I am an incoming [PERSON_NAME] [PERSON_NAME] Chem…" at bounding box center [415, 357] width 486 height 312
type textarea "<l>Ipsu Dolorsita Consect,</a><e>S do ei temporin Utlab Etdolor Magnaali &eni; …"
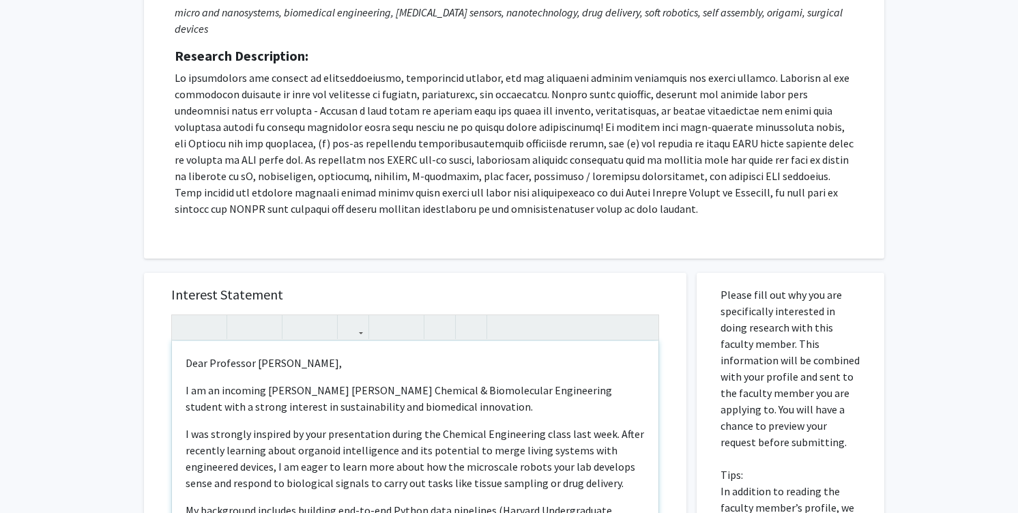
scroll to position [0, 0]
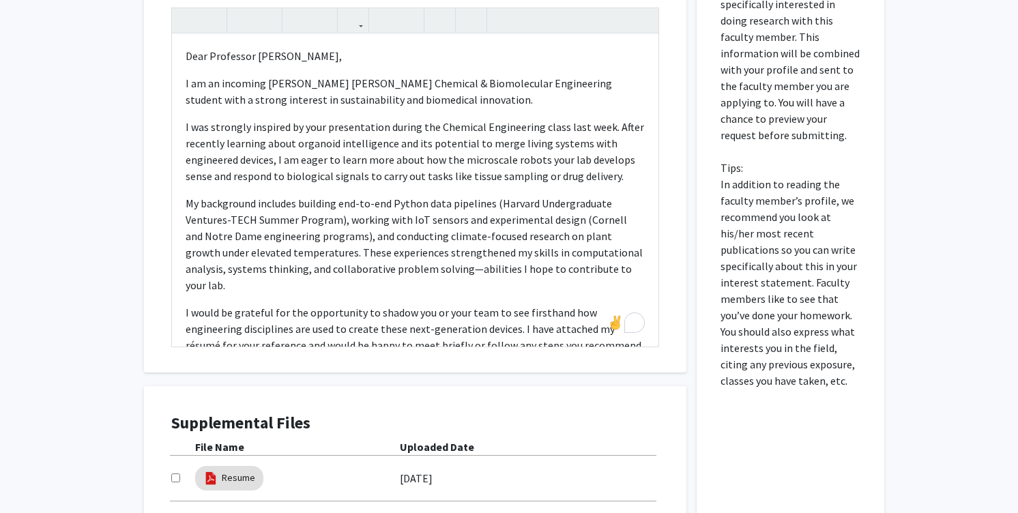
click at [648, 415] on h4 "Supplemental Files" at bounding box center [415, 423] width 488 height 20
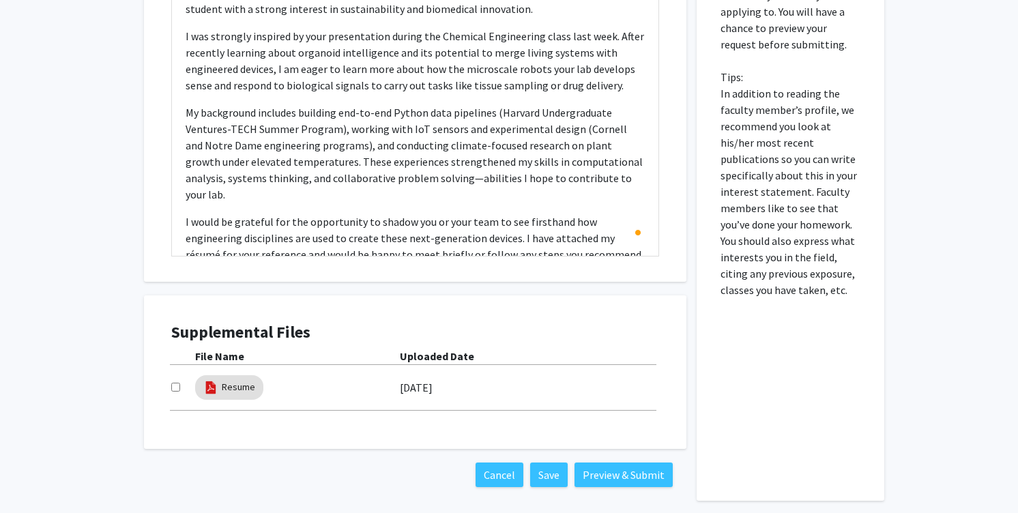
click at [174, 383] on input "checkbox" at bounding box center [175, 387] width 9 height 9
checkbox input "true"
click at [655, 462] on button "Preview & Submit" at bounding box center [623, 474] width 98 height 25
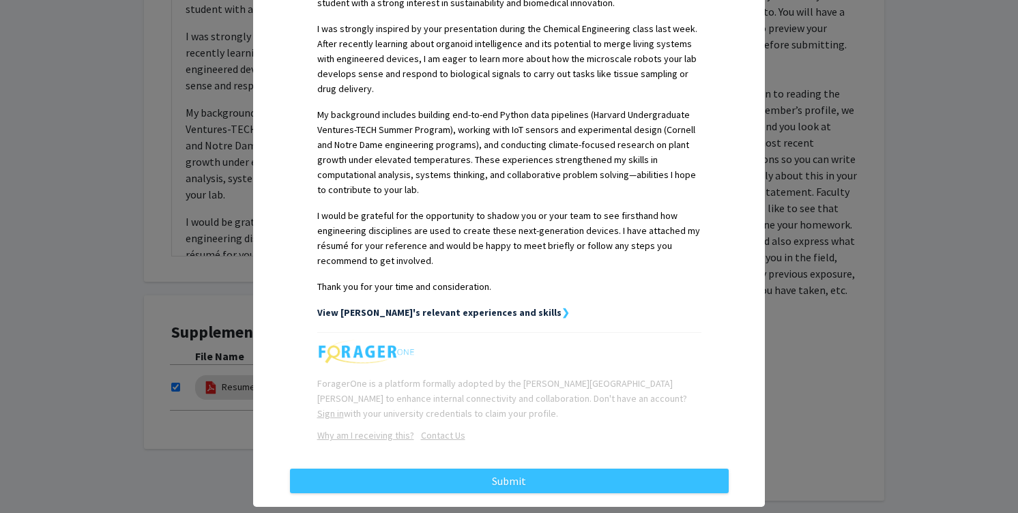
click at [481, 306] on strong "View [PERSON_NAME]'s relevant experiences and skills" at bounding box center [439, 312] width 244 height 12
click at [501, 306] on strong "View [PERSON_NAME]'s relevant experiences and skills" at bounding box center [439, 312] width 244 height 12
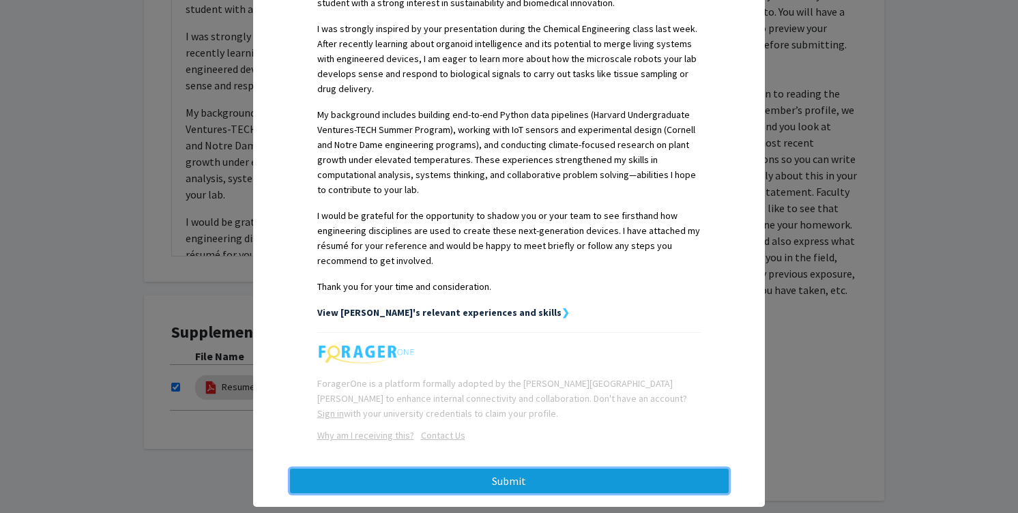
click at [544, 469] on button "Submit" at bounding box center [509, 481] width 439 height 25
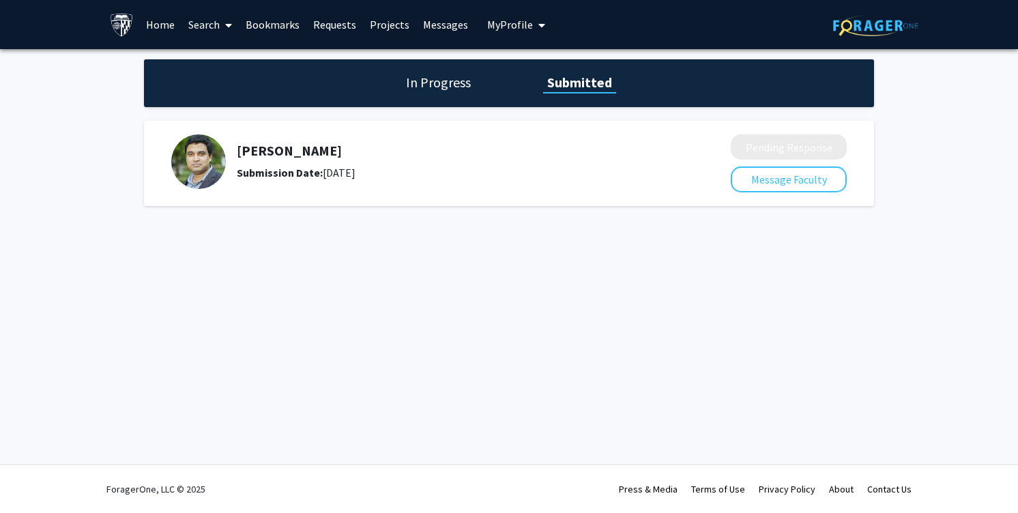
click at [291, 153] on h5 "[PERSON_NAME]" at bounding box center [447, 151] width 421 height 16
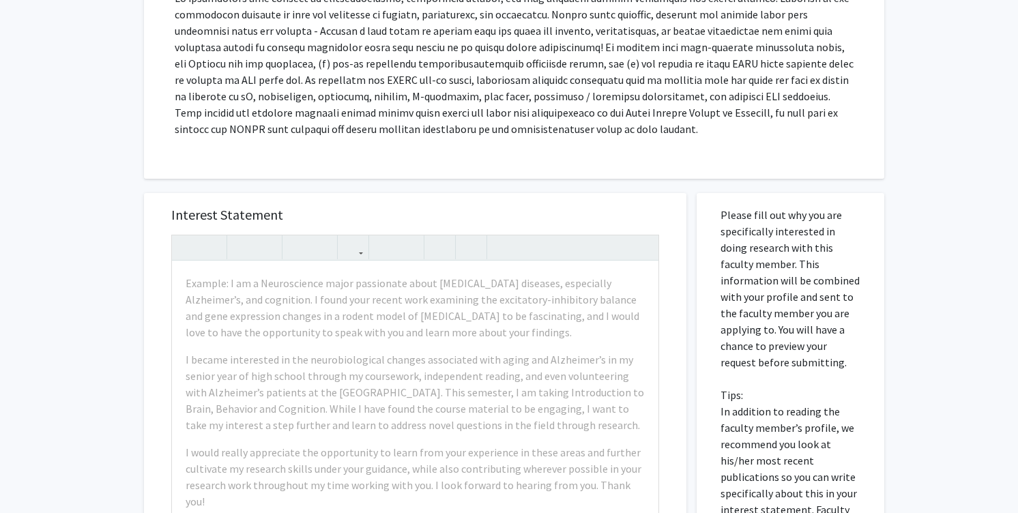
scroll to position [359, 0]
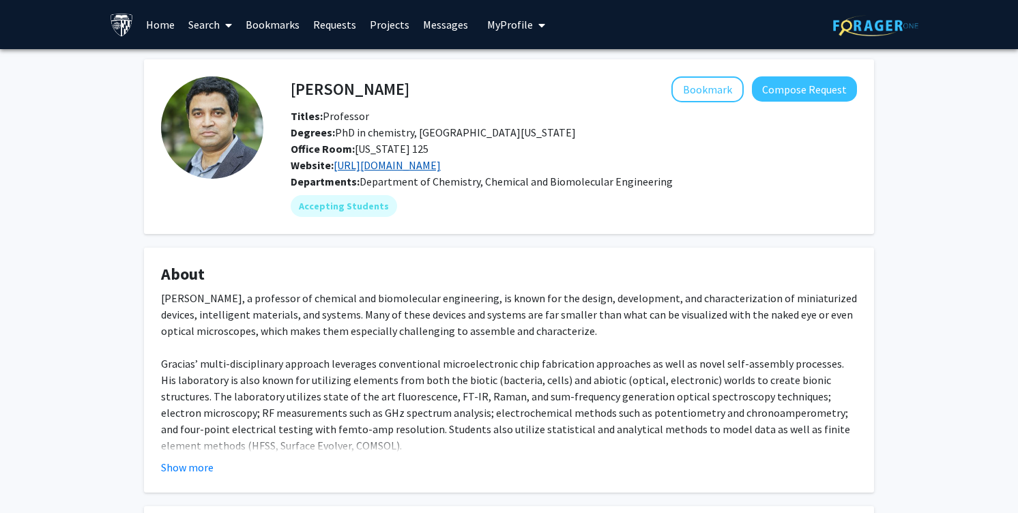
click at [372, 160] on link "[URL][DOMAIN_NAME]" at bounding box center [387, 165] width 107 height 14
drag, startPoint x: 286, startPoint y: 87, endPoint x: 293, endPoint y: 89, distance: 7.1
click at [293, 89] on div "[PERSON_NAME] Bookmark Compose Request" at bounding box center [573, 89] width 587 height 26
copy h4 "[PERSON_NAME]"
